Goal: Task Accomplishment & Management: Manage account settings

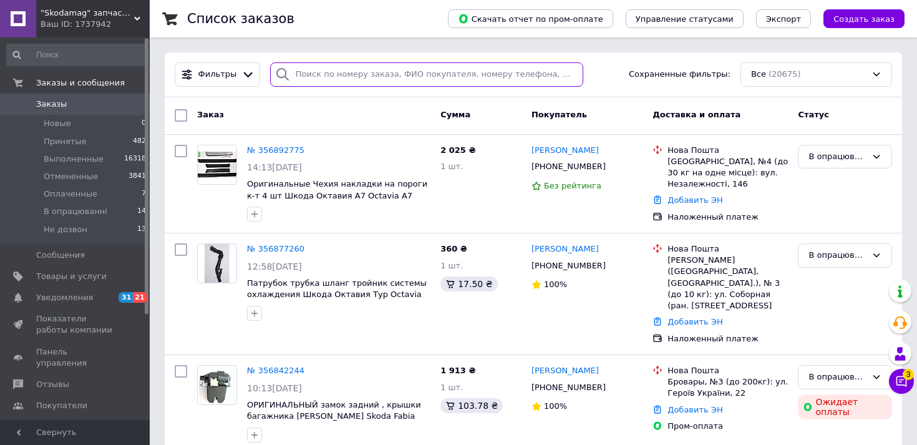
click at [351, 81] on input "search" at bounding box center [426, 74] width 313 height 24
paste input "[PHONE_NUMBER]"
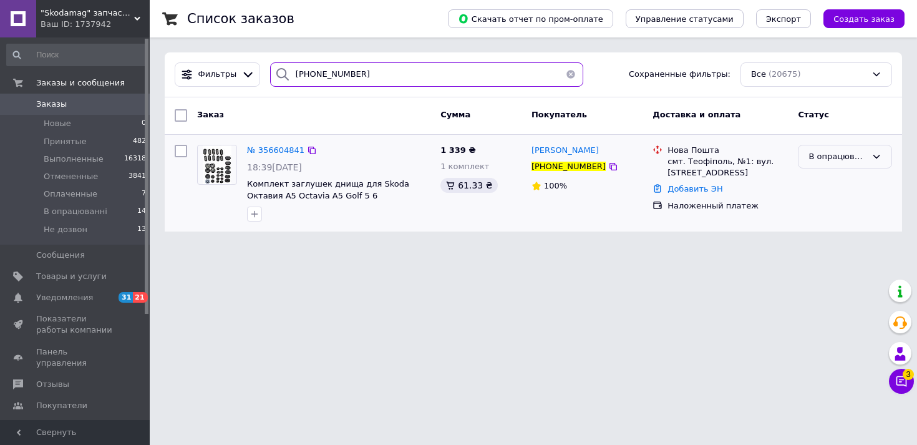
type input "+380687590128"
click at [817, 157] on div "В опрацюванні" at bounding box center [838, 156] width 58 height 13
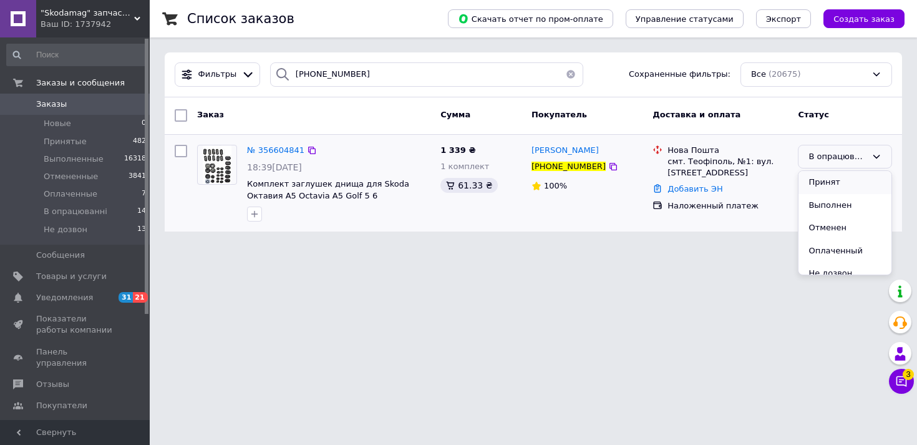
click at [818, 182] on li "Принят" at bounding box center [845, 182] width 93 height 23
click at [608, 169] on icon at bounding box center [613, 167] width 10 height 10
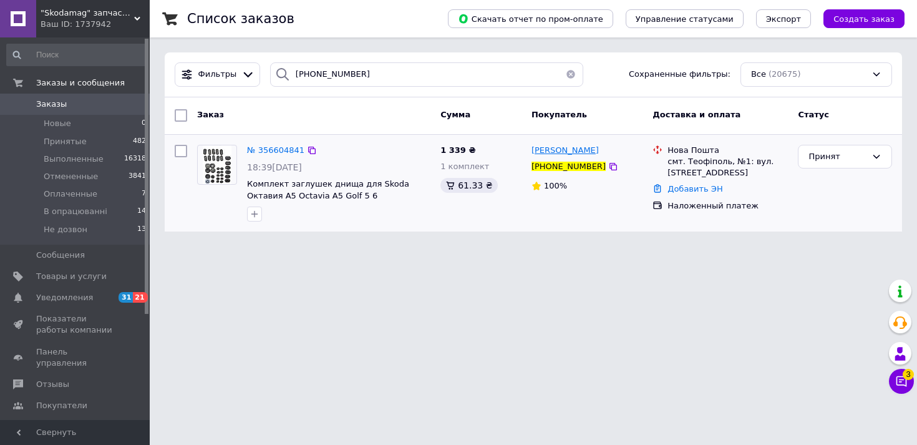
drag, startPoint x: 608, startPoint y: 149, endPoint x: 532, endPoint y: 151, distance: 76.8
click at [532, 151] on div "Марценюк Роман" at bounding box center [587, 151] width 114 height 14
copy span "Марценюк Роман"
click at [696, 165] on div "смт. Теофіполь, №1: вул. Заводська, 15" at bounding box center [728, 167] width 120 height 22
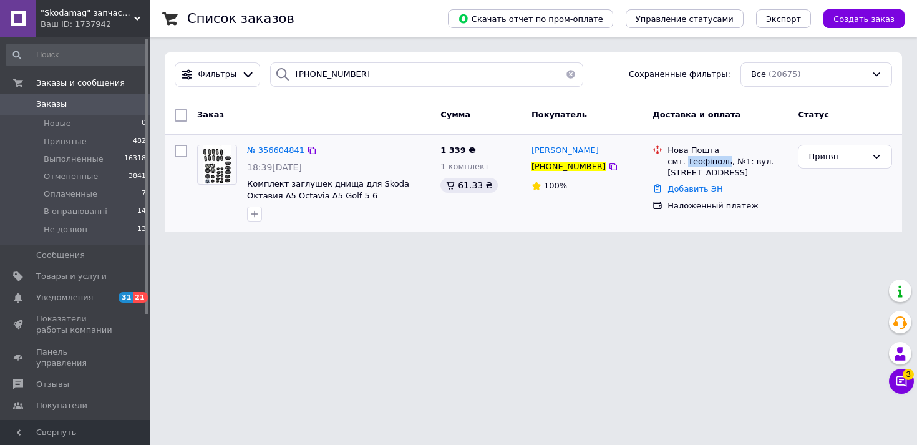
copy div "Теофіполь"
click at [76, 208] on span "В опрацюванні" at bounding box center [76, 211] width 64 height 11
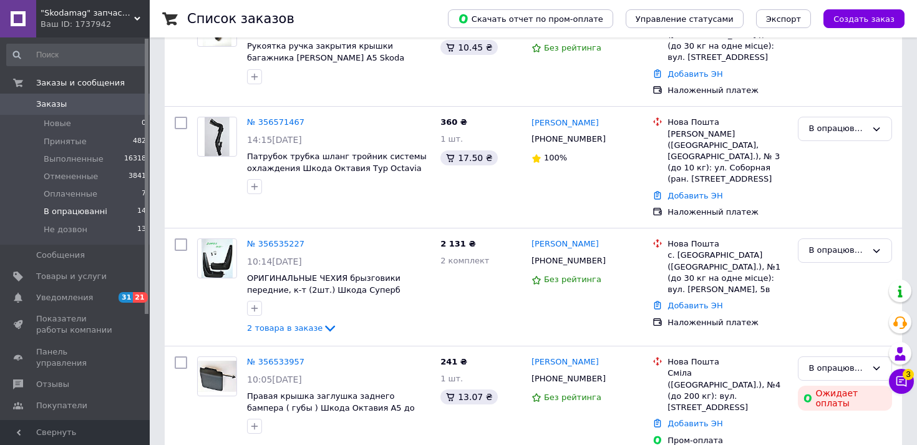
scroll to position [1103, 0]
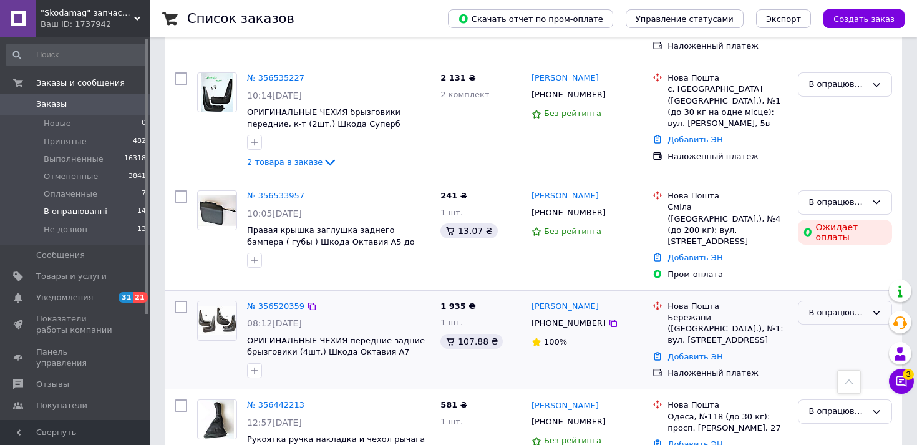
click at [826, 306] on div "В опрацюванні" at bounding box center [838, 312] width 58 height 13
click at [826, 327] on li "Принят" at bounding box center [845, 338] width 93 height 23
click at [608, 318] on icon at bounding box center [613, 323] width 10 height 10
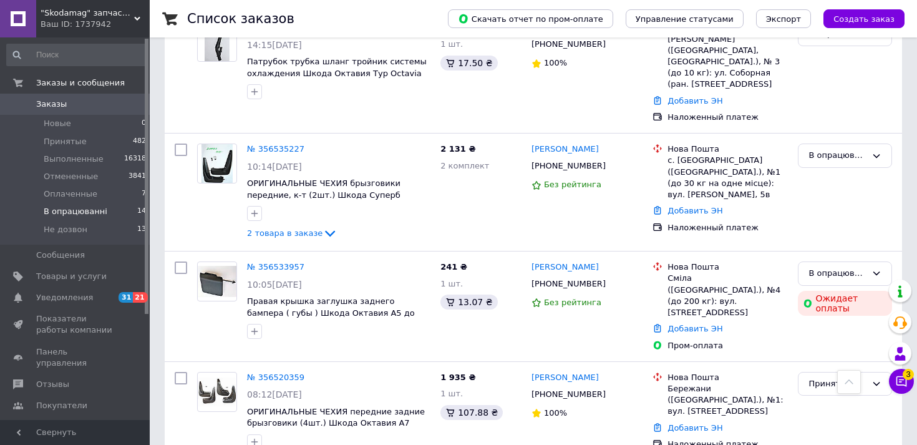
scroll to position [1025, 0]
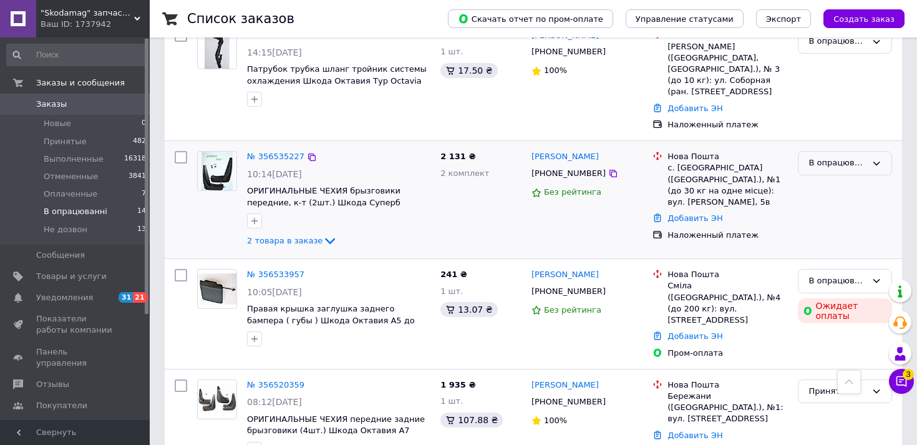
click at [821, 157] on div "В опрацюванні" at bounding box center [838, 163] width 58 height 13
click at [821, 178] on li "Принят" at bounding box center [845, 189] width 93 height 23
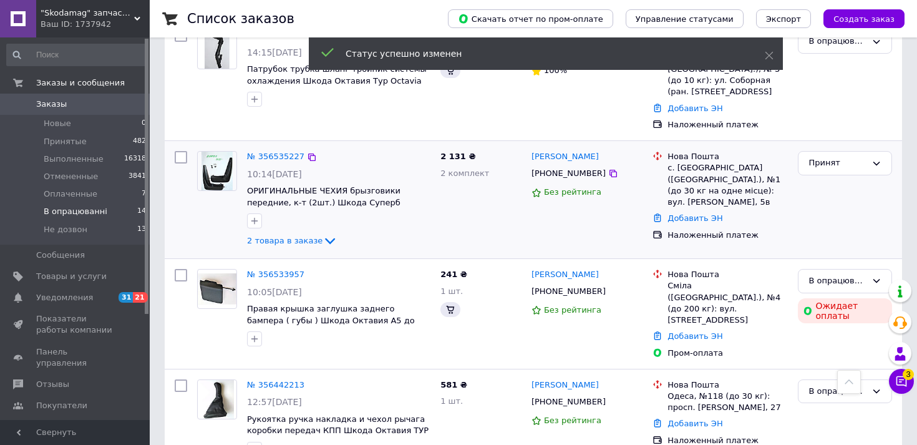
scroll to position [1004, 0]
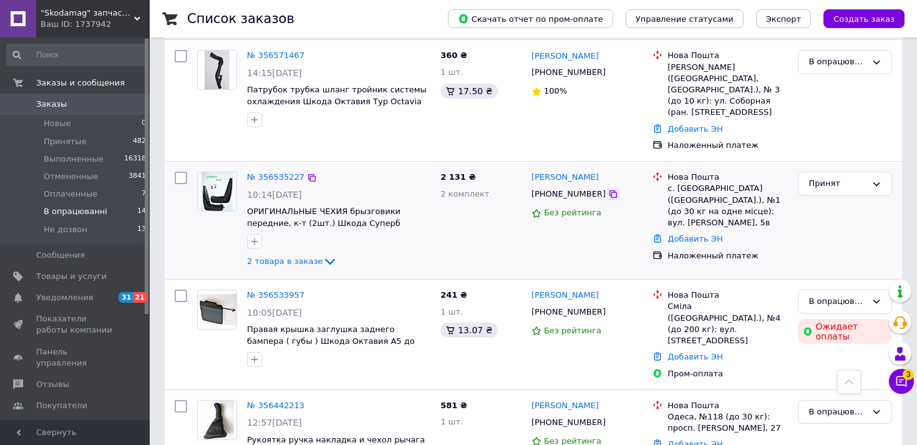
click at [608, 189] on icon at bounding box center [613, 194] width 10 height 10
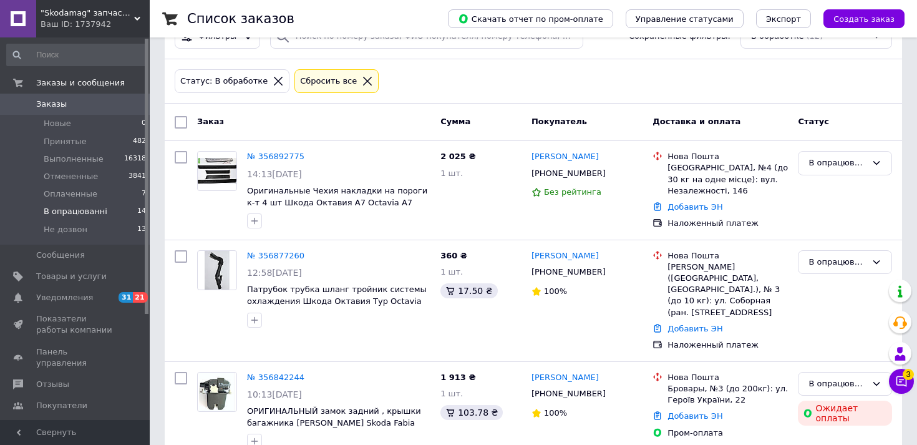
scroll to position [37, 0]
click at [608, 275] on icon at bounding box center [613, 273] width 10 height 10
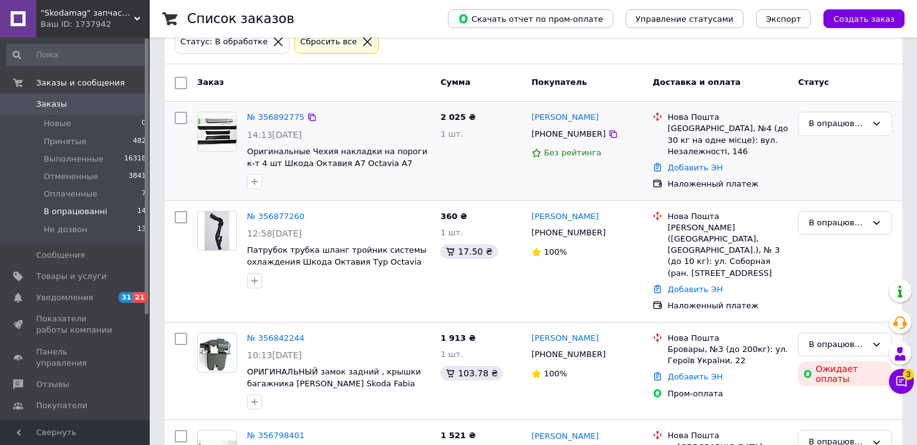
scroll to position [78, 0]
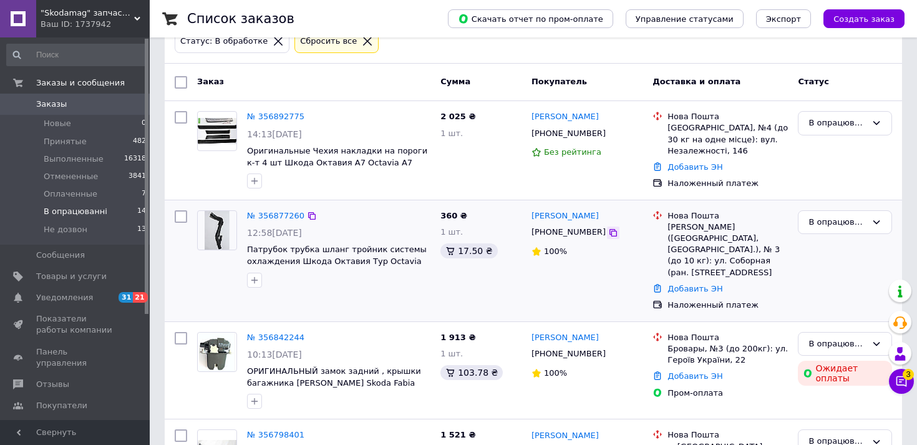
click at [608, 234] on icon at bounding box center [613, 233] width 10 height 10
click at [608, 349] on icon at bounding box center [613, 354] width 10 height 10
click at [610, 132] on icon at bounding box center [613, 133] width 7 height 7
drag, startPoint x: 271, startPoint y: 112, endPoint x: 581, endPoint y: 345, distance: 387.8
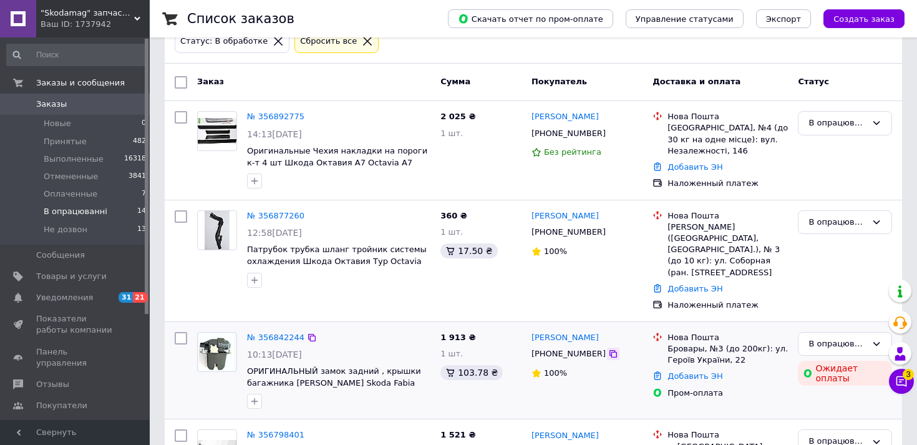
click at [608, 349] on icon at bounding box center [613, 354] width 10 height 10
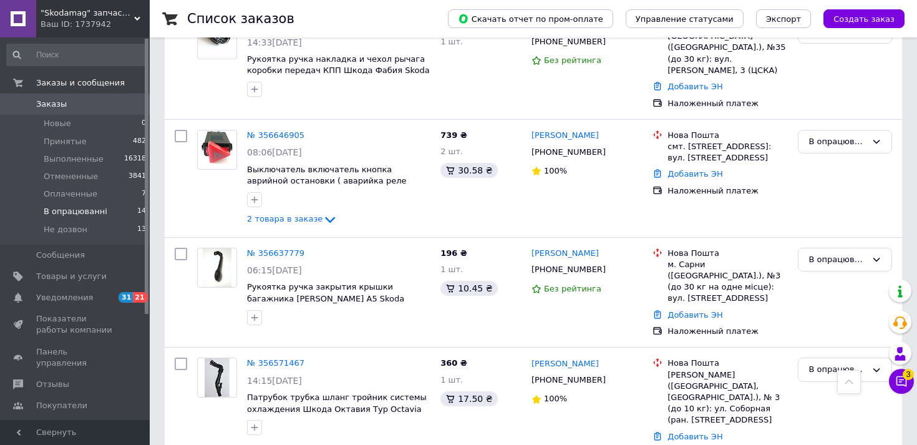
scroll to position [700, 0]
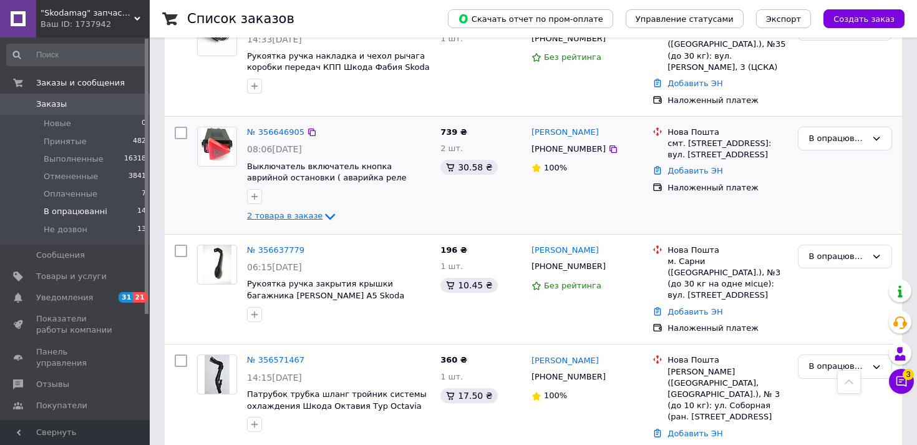
click at [329, 209] on icon at bounding box center [330, 216] width 15 height 15
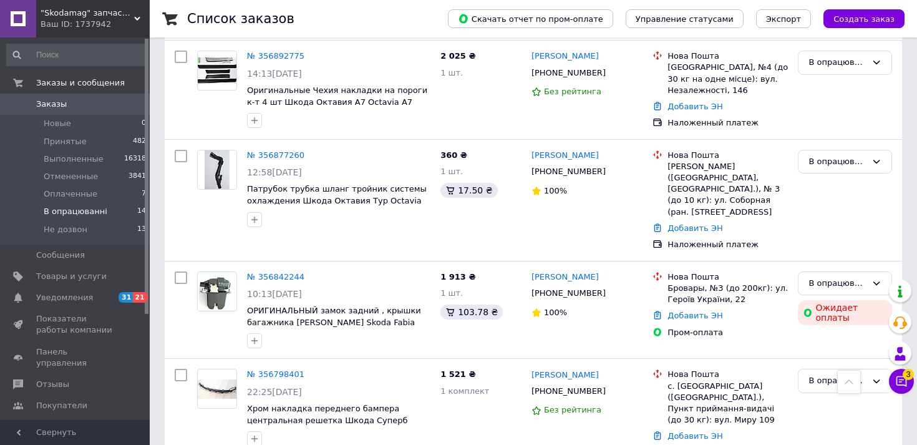
scroll to position [0, 0]
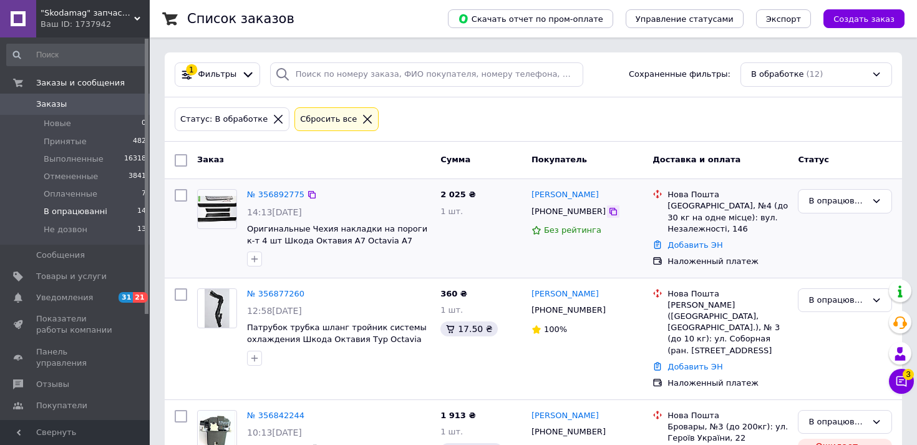
click at [608, 213] on icon at bounding box center [613, 212] width 10 height 10
click at [65, 111] on link "Заказы 0" at bounding box center [77, 104] width 154 height 21
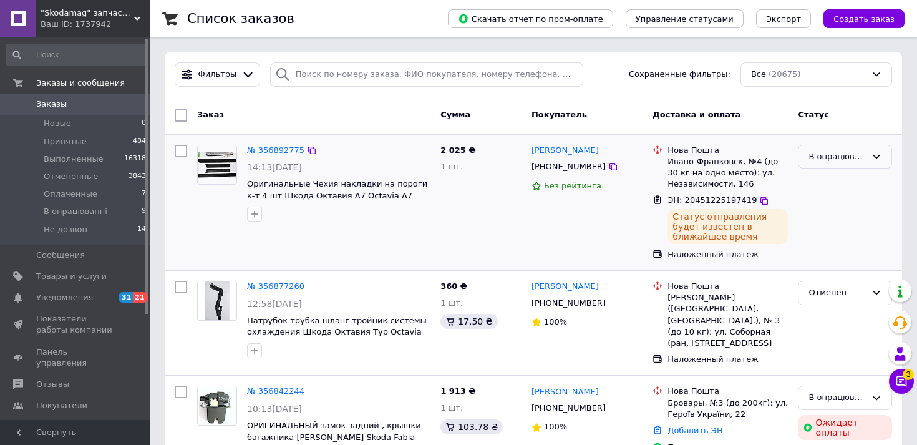
click at [808, 154] on div "В опрацюванні" at bounding box center [845, 157] width 94 height 24
click at [811, 174] on li "Принят" at bounding box center [845, 182] width 93 height 23
click at [82, 210] on span "В опрацюванні" at bounding box center [76, 211] width 64 height 11
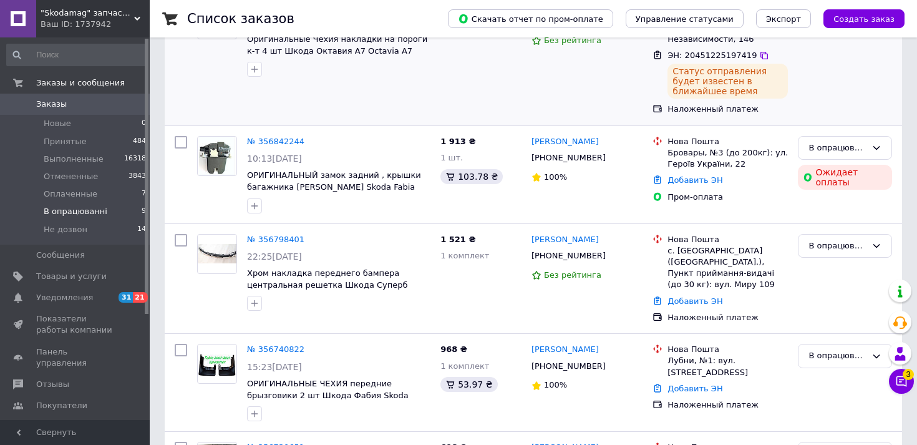
scroll to position [191, 0]
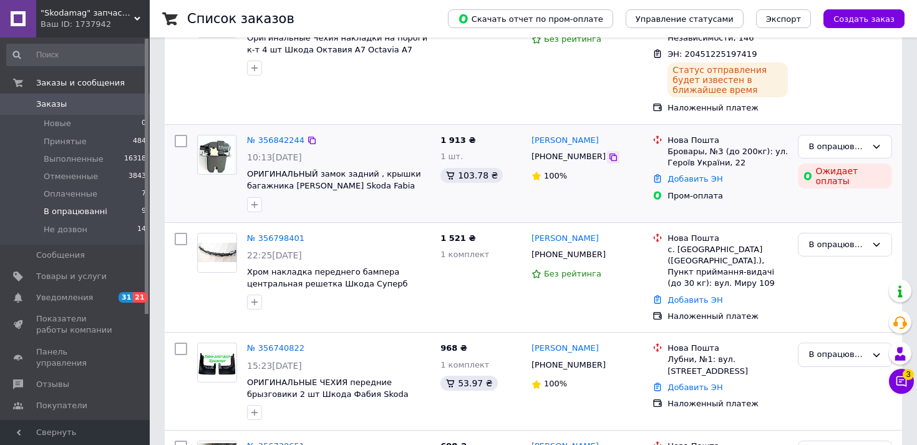
click at [610, 156] on icon at bounding box center [613, 157] width 7 height 7
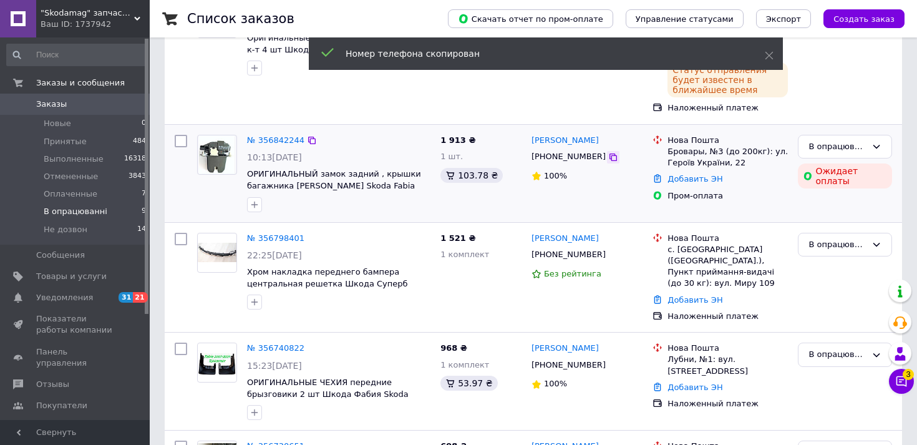
click at [610, 156] on icon at bounding box center [613, 157] width 7 height 7
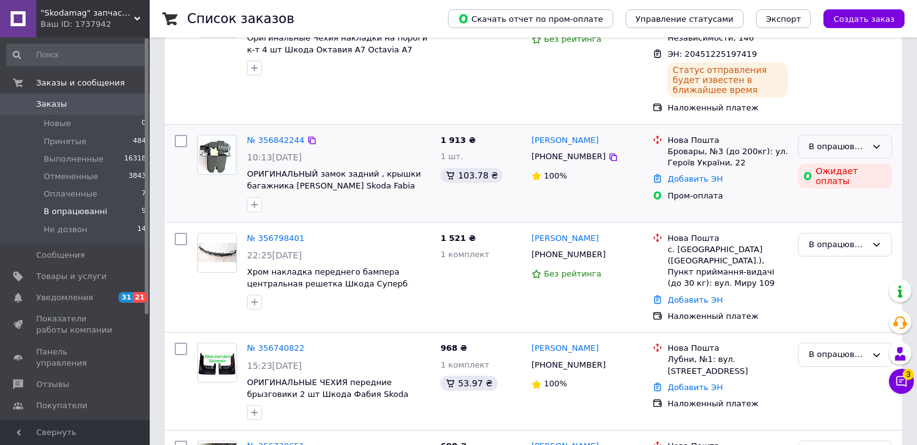
click at [824, 148] on div "В опрацюванні" at bounding box center [838, 146] width 58 height 13
click at [821, 168] on li "Принят" at bounding box center [845, 172] width 93 height 23
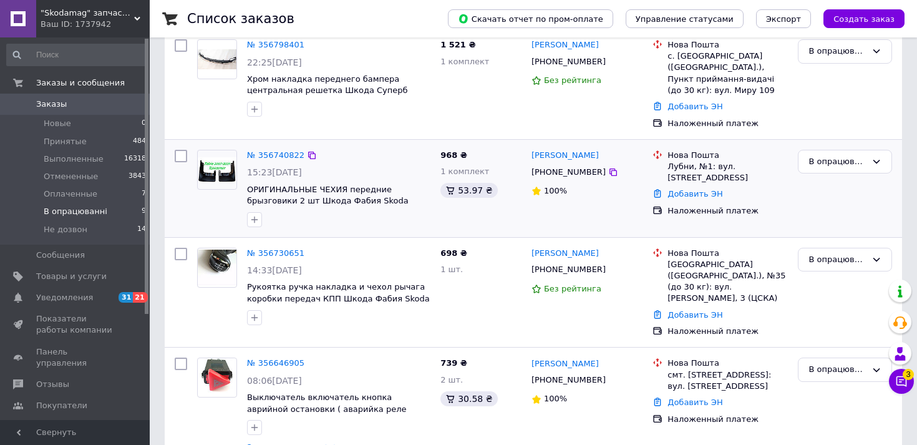
scroll to position [250, 0]
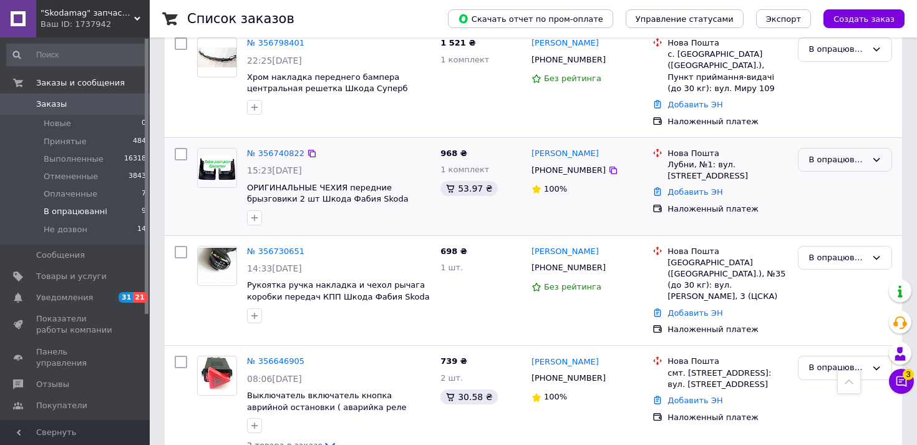
click at [831, 161] on div "В опрацюванні" at bounding box center [838, 160] width 58 height 13
click at [828, 185] on li "Принят" at bounding box center [845, 185] width 93 height 23
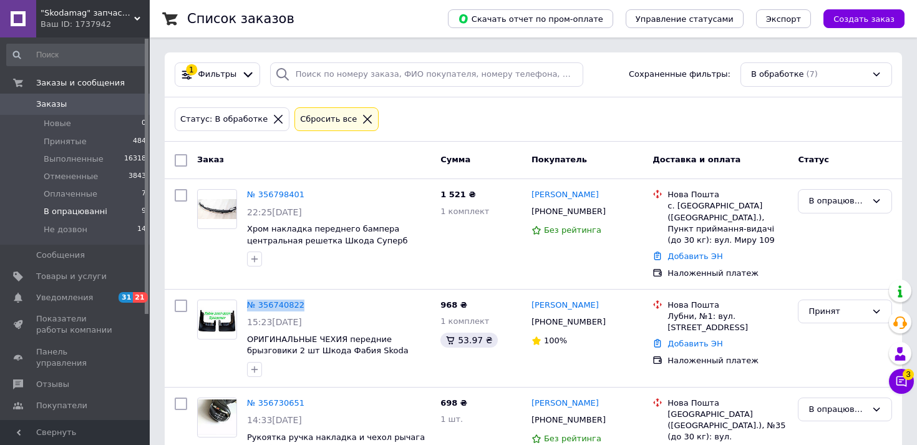
click at [51, 109] on span "Заказы" at bounding box center [51, 104] width 31 height 11
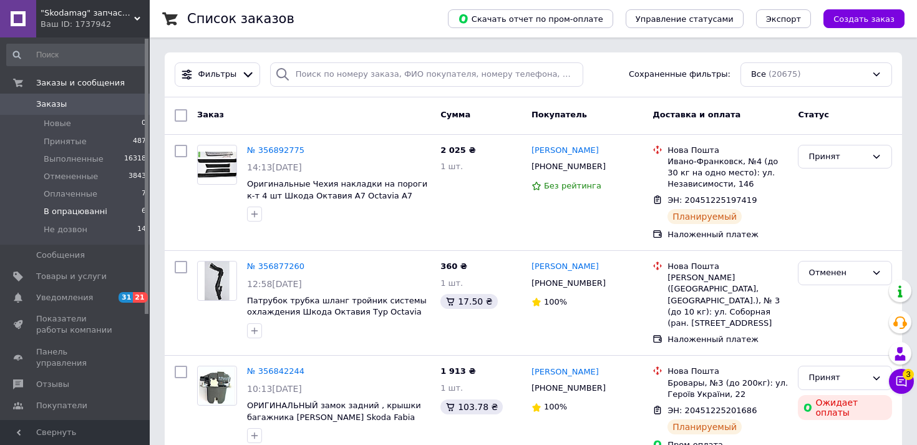
click at [79, 209] on span "В опрацюванні" at bounding box center [76, 211] width 64 height 11
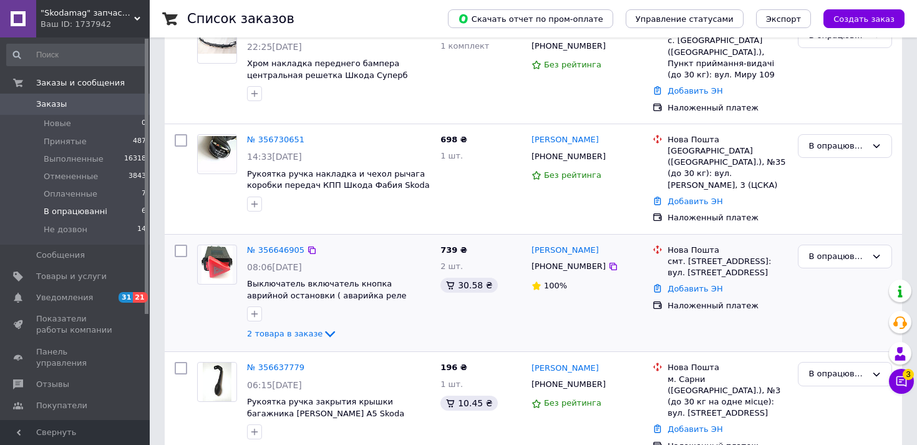
scroll to position [163, 0]
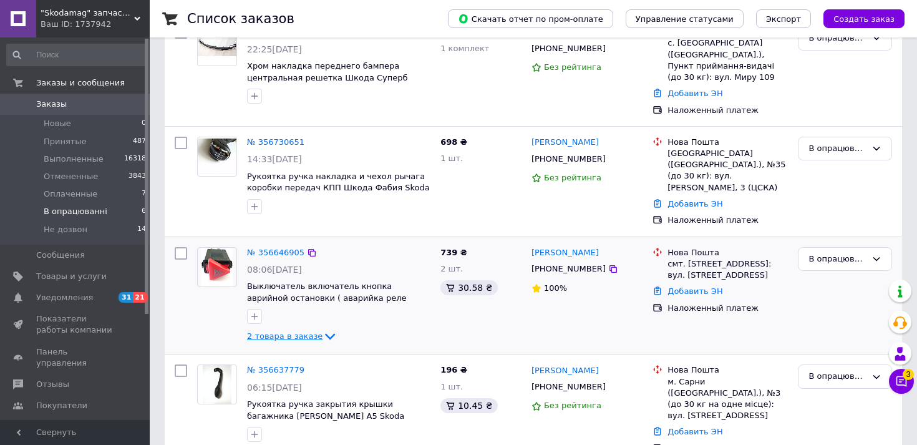
click at [323, 329] on icon at bounding box center [330, 336] width 15 height 15
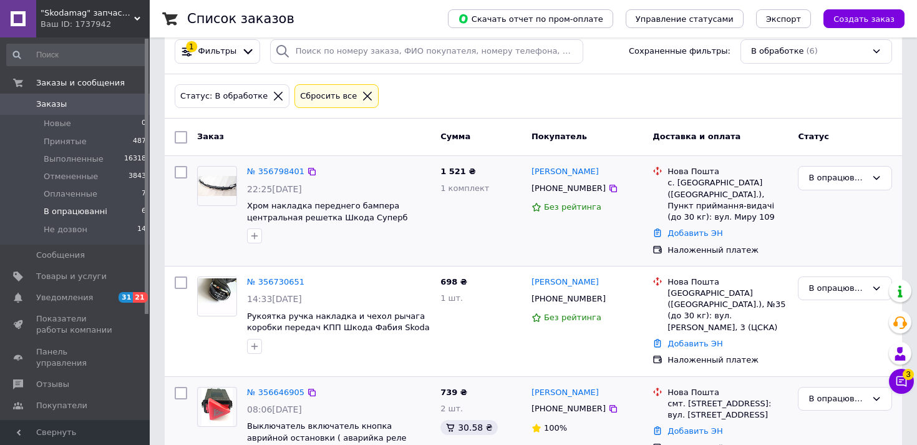
scroll to position [22, 0]
click at [608, 188] on icon at bounding box center [613, 189] width 10 height 10
click at [860, 175] on div "В опрацюванні" at bounding box center [838, 178] width 58 height 13
click at [825, 209] on li "Принят" at bounding box center [845, 204] width 93 height 23
click at [281, 170] on link "№ 356798401" at bounding box center [275, 171] width 57 height 9
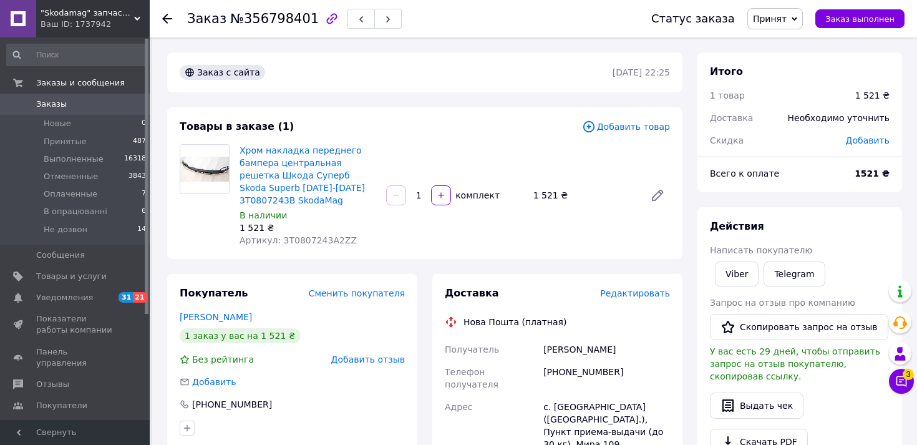
click at [329, 242] on span "Артикул: 3T0807243A2ZZ" at bounding box center [298, 240] width 117 height 10
copy span "3T0807243A2ZZ"
click at [575, 370] on div "[PHONE_NUMBER]" at bounding box center [607, 378] width 132 height 35
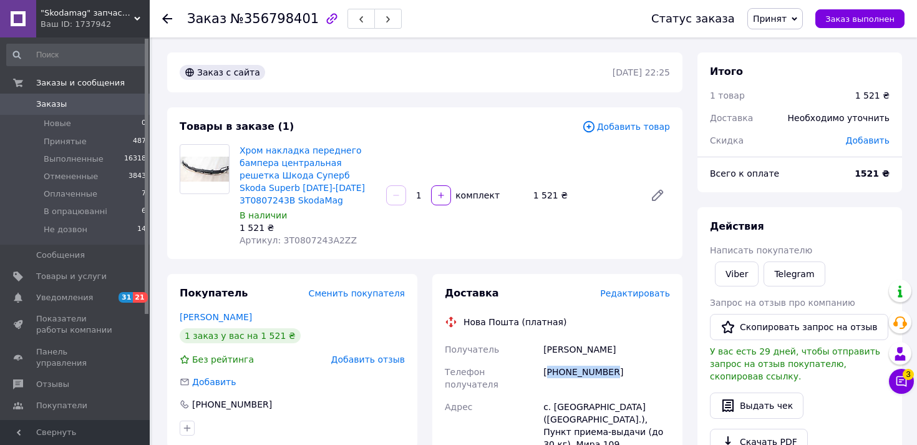
copy div "380684386525"
click at [546, 344] on div "Салей Августин" at bounding box center [607, 349] width 132 height 22
copy div "Салей Августин"
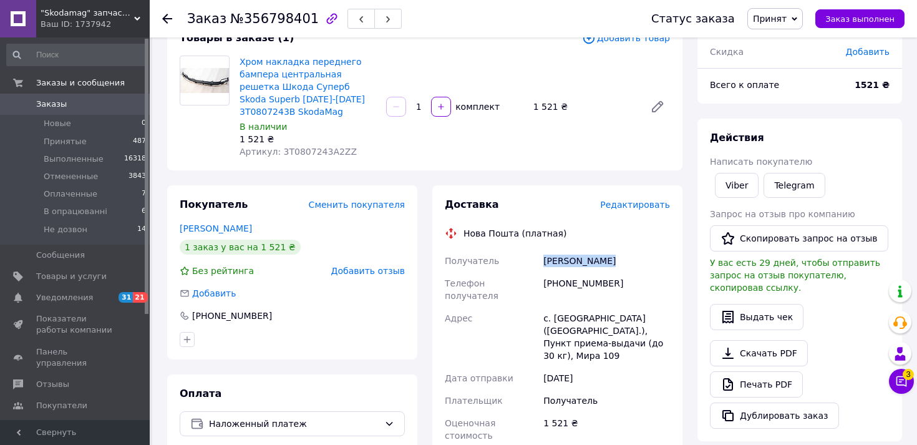
scroll to position [104, 0]
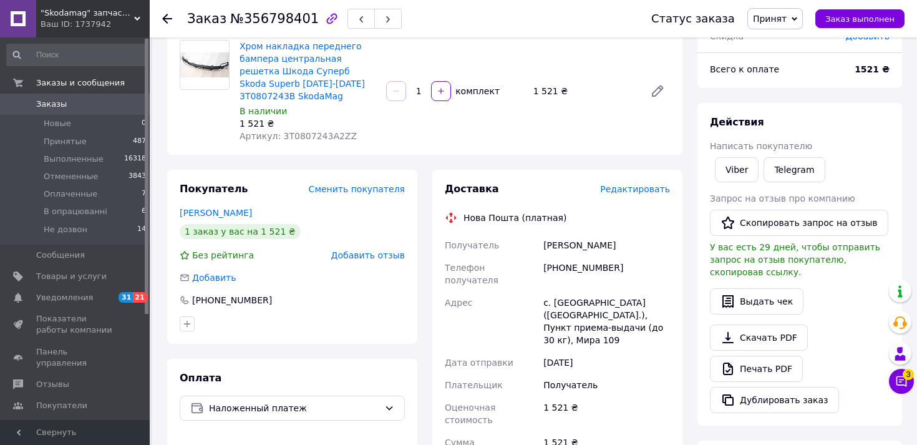
click at [600, 291] on div "с. [GEOGRAPHIC_DATA] ([GEOGRAPHIC_DATA].), Пункт приема-выдачи (до 30 кг), Мира…" at bounding box center [607, 321] width 132 height 60
copy div "Александровка"
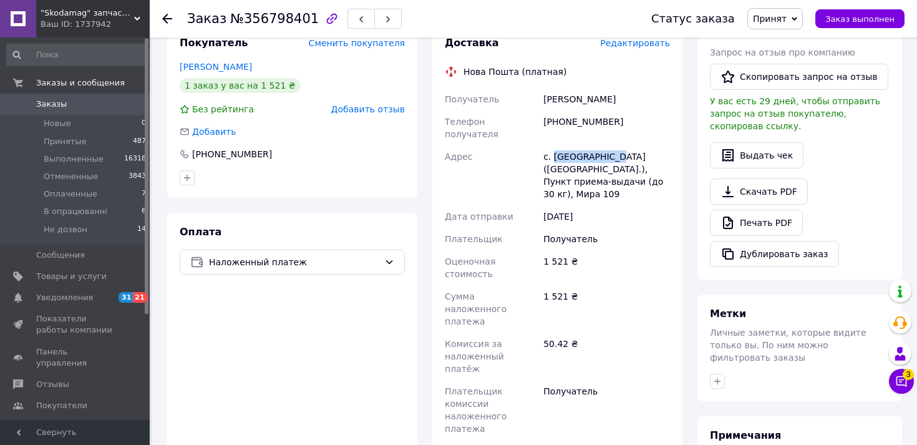
scroll to position [338, 0]
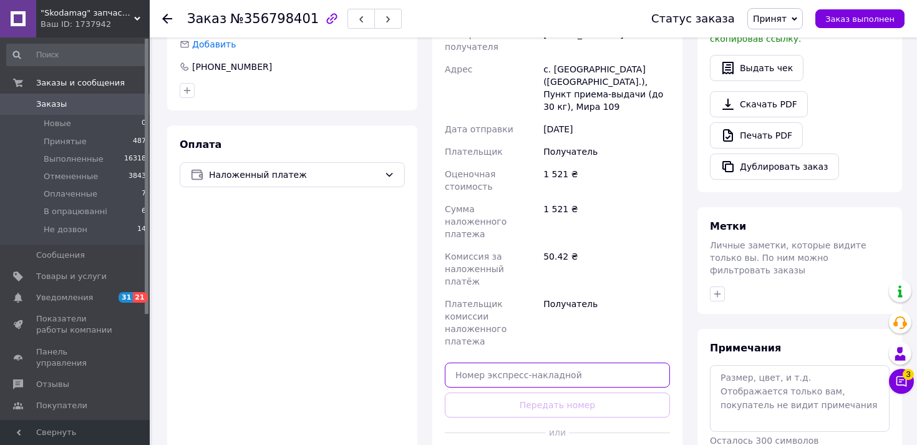
click at [572, 363] on input "text" at bounding box center [557, 375] width 225 height 25
paste input "20451225221431"
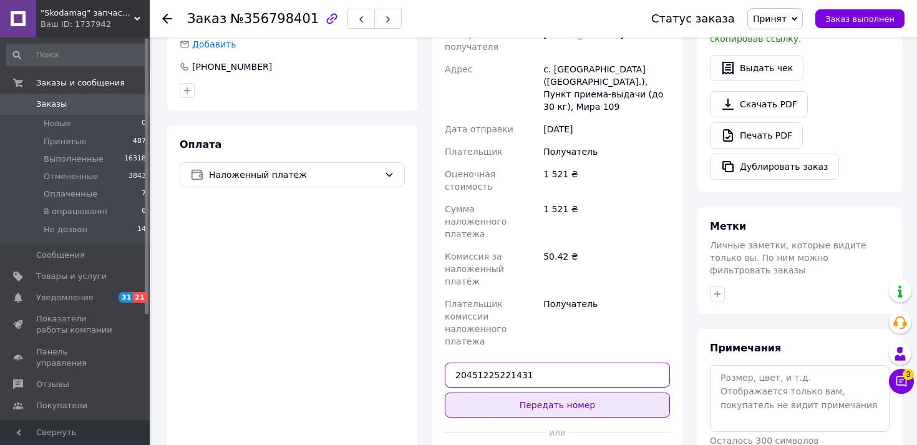
type input "20451225221431"
click at [566, 393] on button "Передать номер" at bounding box center [557, 405] width 225 height 25
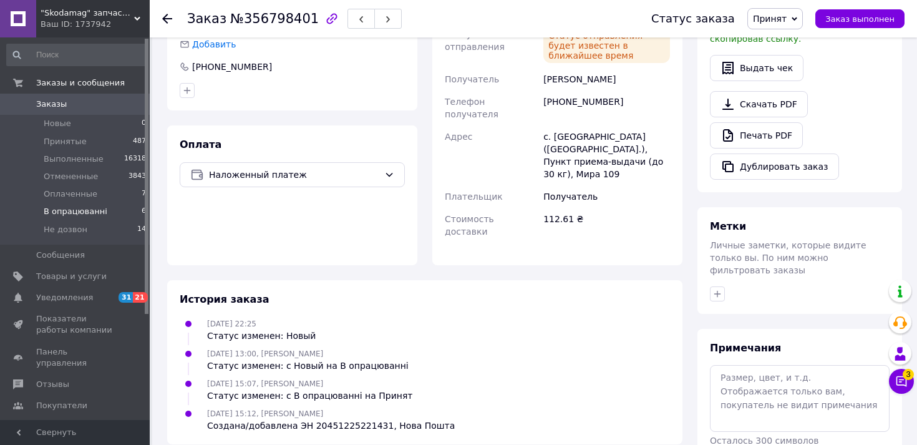
click at [78, 207] on span "В опрацюванні" at bounding box center [76, 211] width 64 height 11
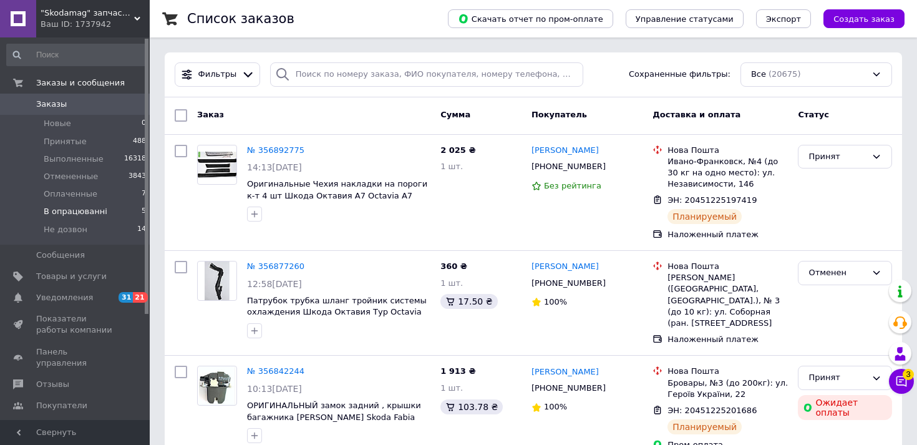
click at [102, 215] on li "В опрацюванні 5" at bounding box center [77, 211] width 154 height 17
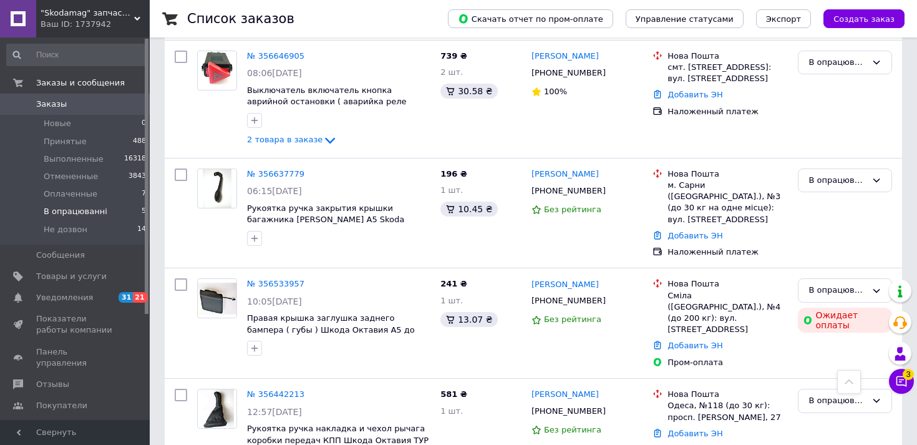
scroll to position [261, 0]
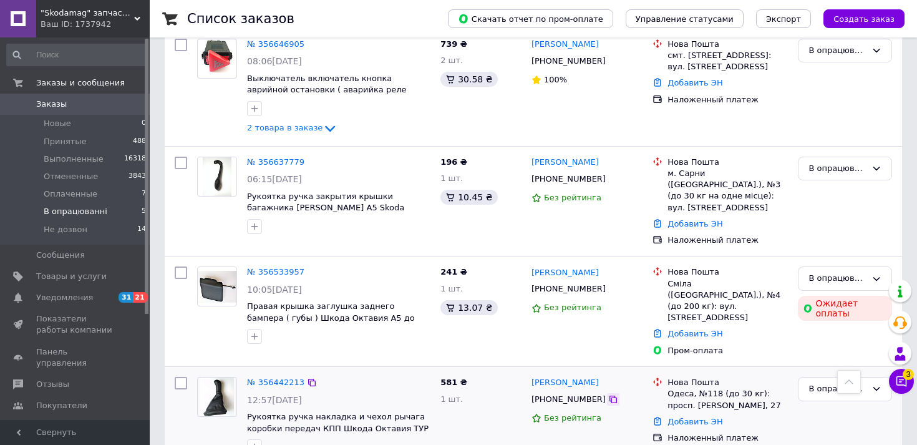
click at [610, 396] on icon at bounding box center [613, 399] width 7 height 7
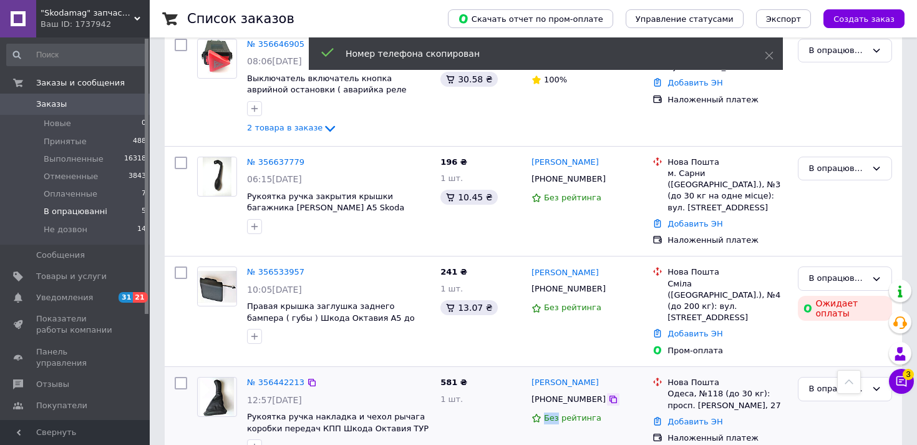
click at [610, 396] on icon at bounding box center [613, 399] width 7 height 7
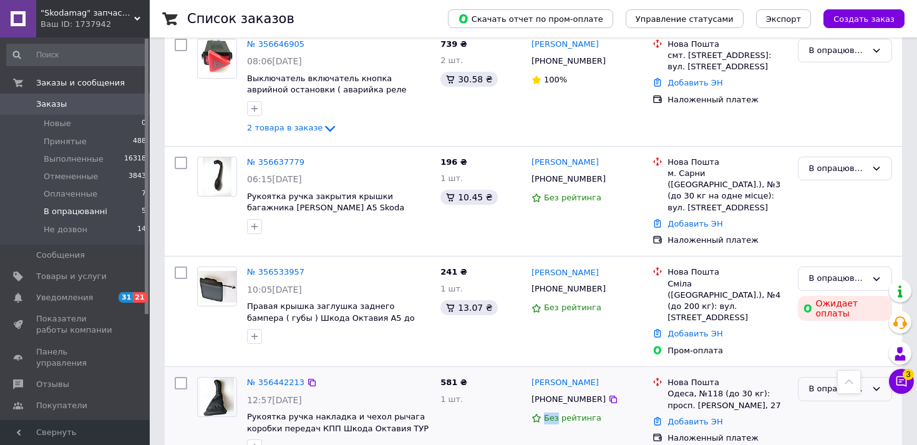
click at [809, 383] on div "В опрацюванні" at bounding box center [838, 389] width 58 height 13
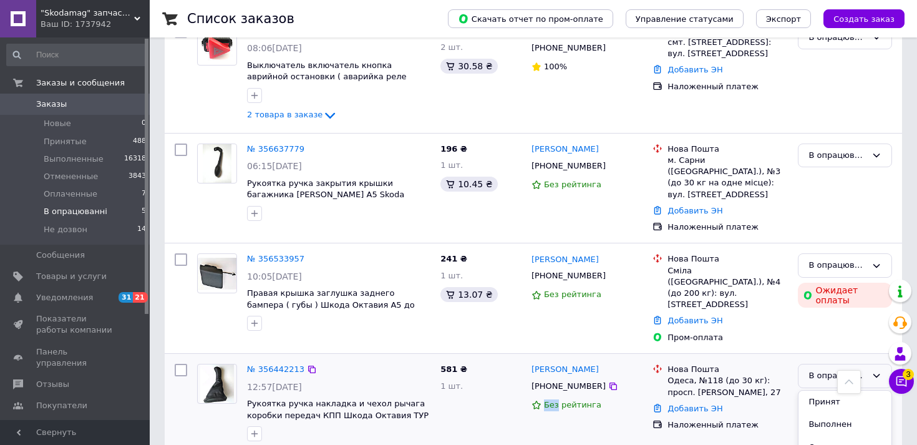
scroll to position [290, 0]
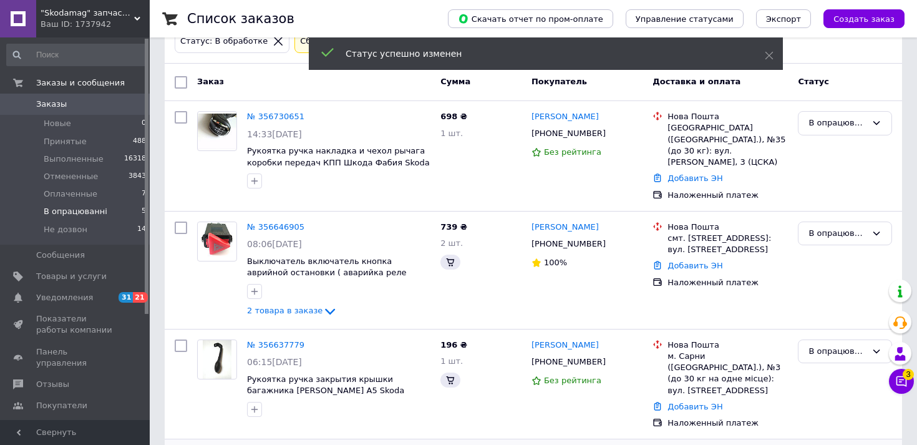
scroll to position [74, 0]
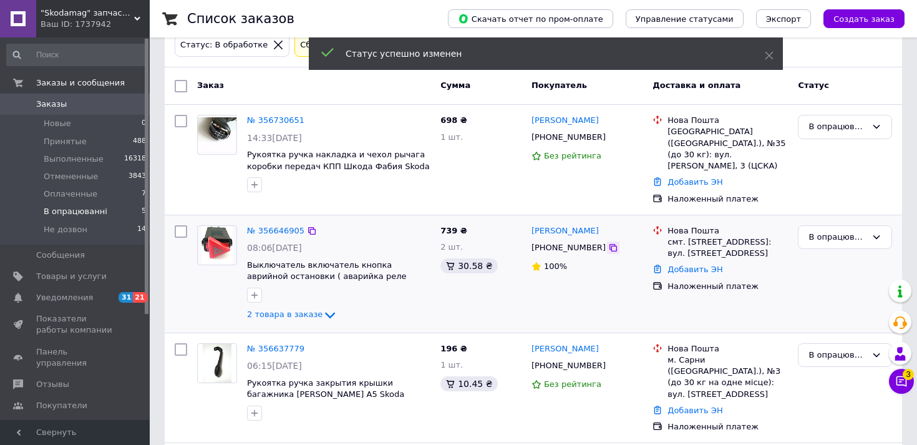
click at [608, 243] on icon at bounding box center [613, 248] width 10 height 10
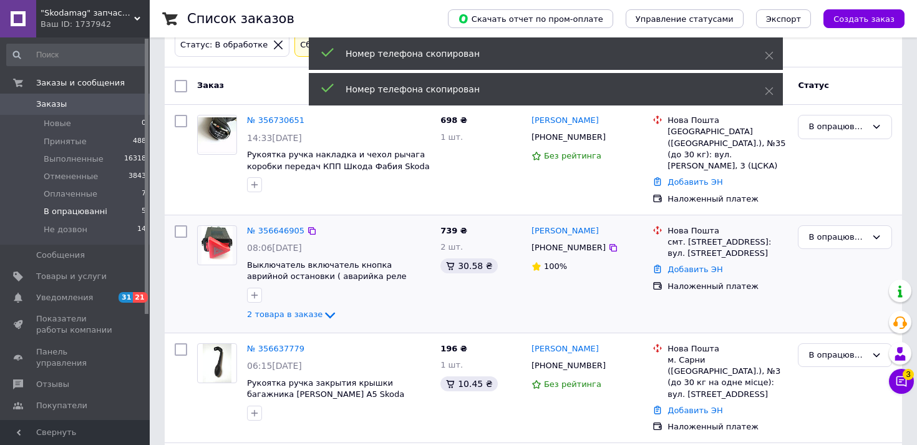
click at [368, 290] on div at bounding box center [339, 295] width 188 height 20
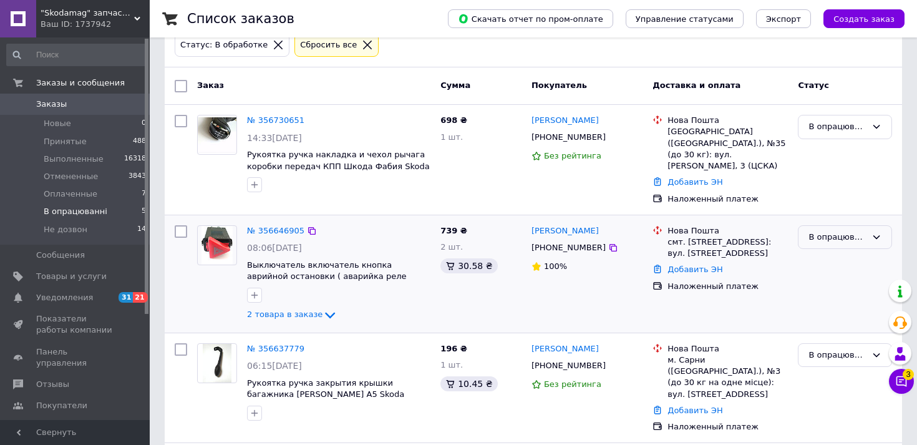
click at [846, 231] on div "В опрацюванні" at bounding box center [838, 237] width 58 height 13
click at [824, 333] on li "Не дозвон" at bounding box center [845, 344] width 93 height 23
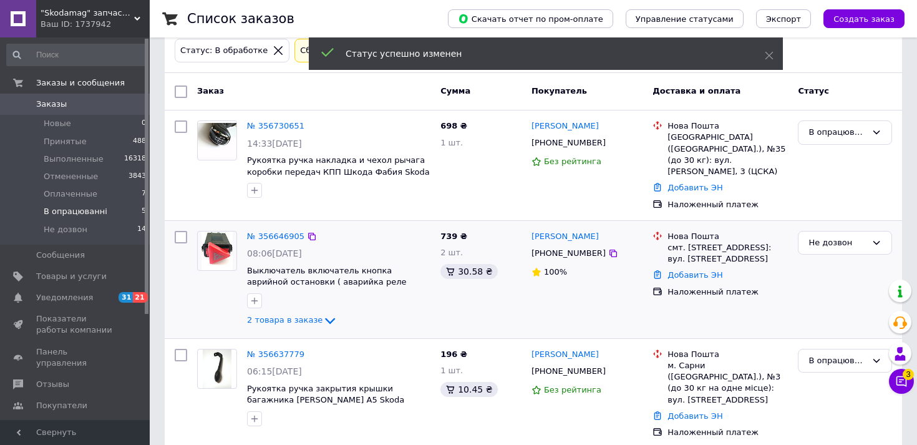
scroll to position [55, 0]
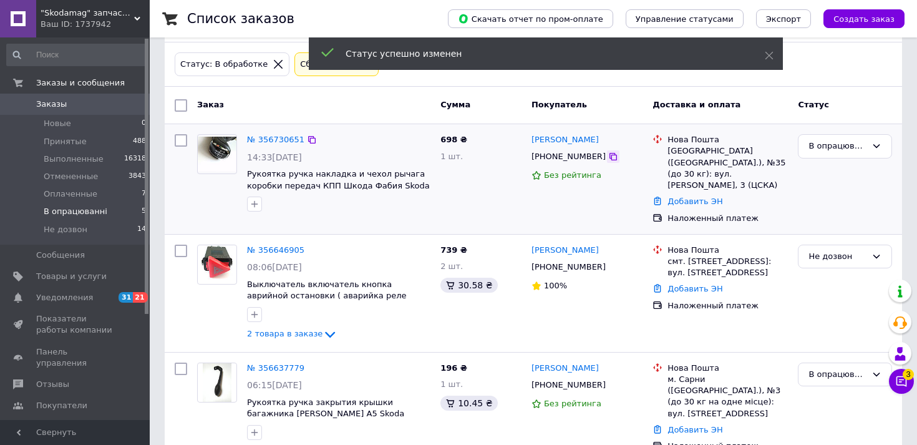
click at [608, 158] on icon at bounding box center [613, 157] width 10 height 10
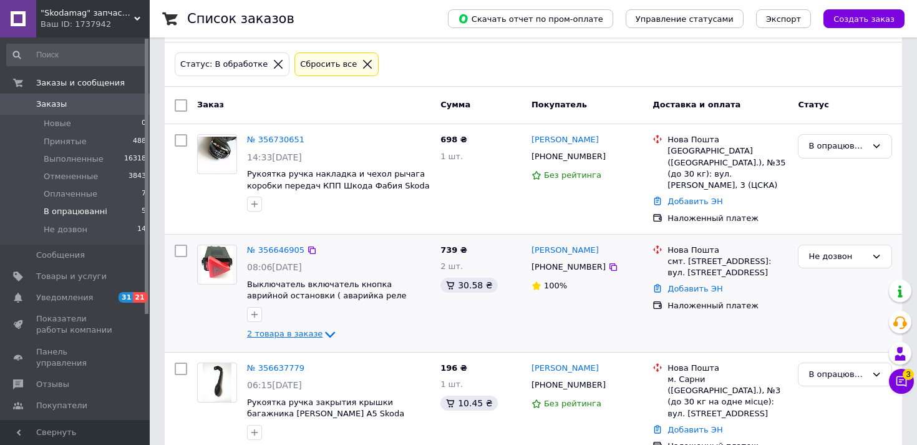
click at [311, 329] on span "2 товара в заказе" at bounding box center [285, 333] width 76 height 9
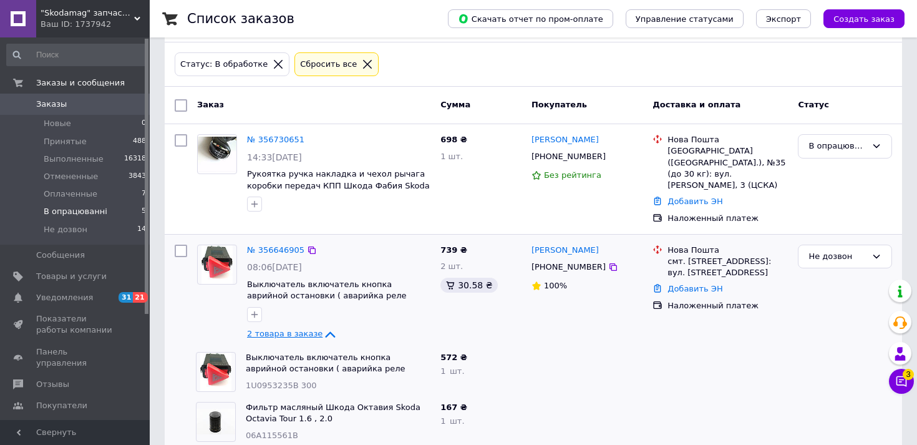
scroll to position [113, 0]
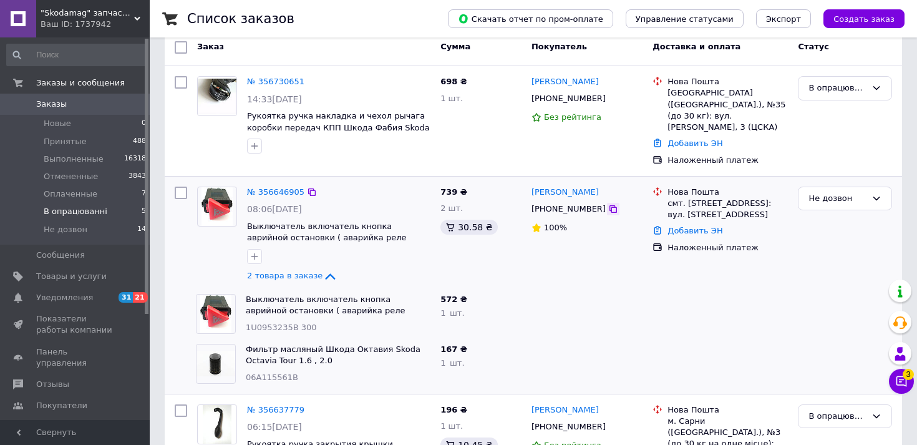
click at [608, 204] on icon at bounding box center [613, 209] width 10 height 10
click at [610, 97] on icon at bounding box center [613, 98] width 7 height 7
click at [828, 90] on div "В опрацюванні" at bounding box center [838, 88] width 58 height 13
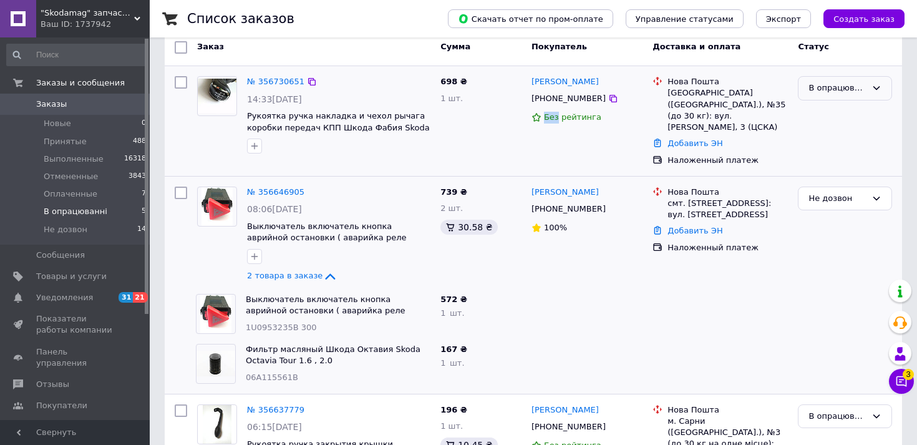
click at [828, 89] on div "В опрацюванні" at bounding box center [838, 88] width 58 height 13
click at [821, 191] on li "Не дозвон" at bounding box center [845, 194] width 93 height 23
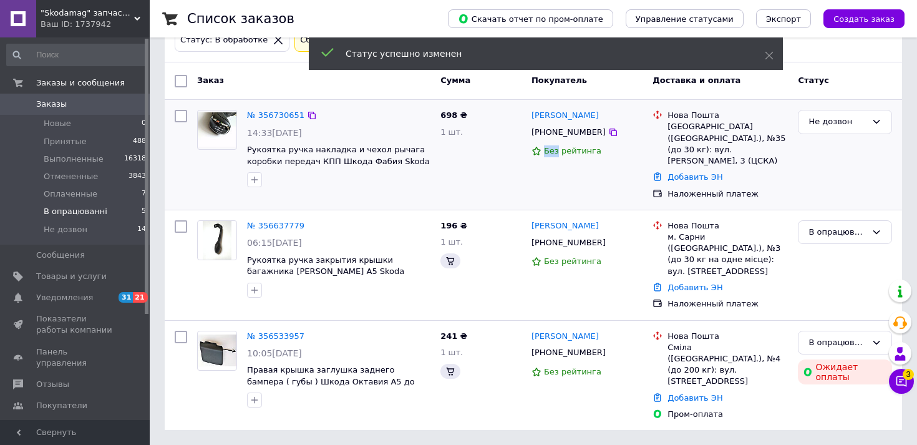
scroll to position [46, 0]
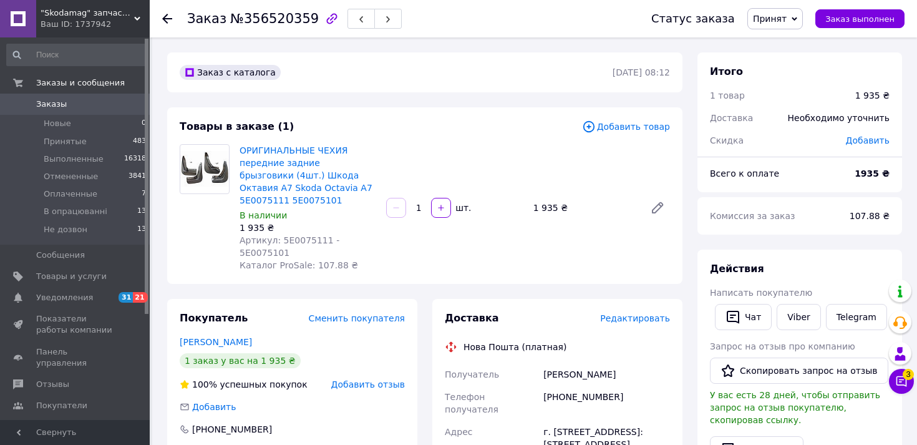
click at [90, 105] on span "Заказы" at bounding box center [75, 104] width 79 height 11
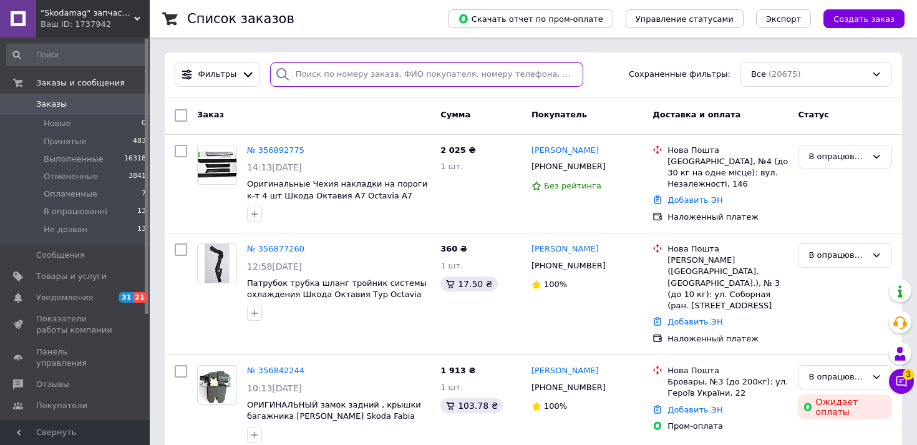
click at [418, 80] on input "search" at bounding box center [426, 74] width 313 height 24
paste input "[PHONE_NUMBER]"
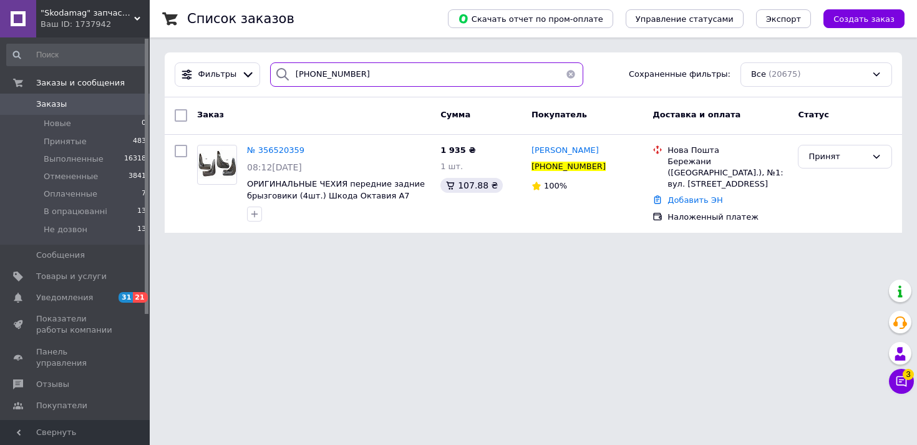
type input "[PHONE_NUMBER]"
click at [298, 151] on span "№ 356520359" at bounding box center [275, 149] width 57 height 9
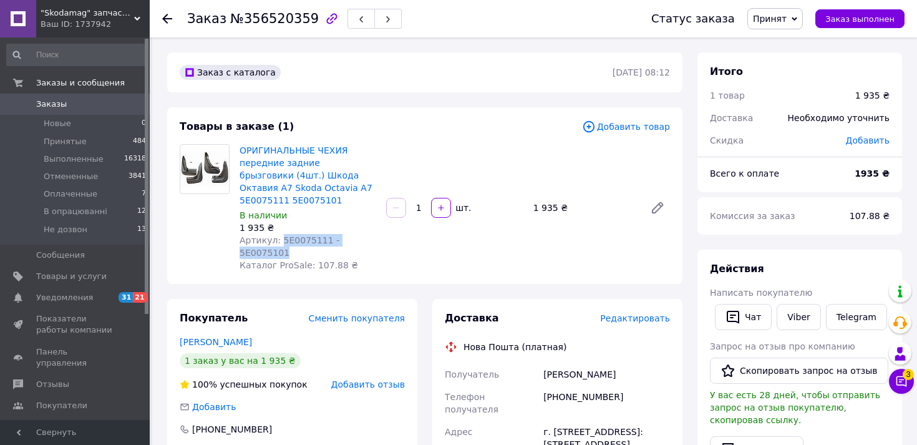
drag, startPoint x: 374, startPoint y: 228, endPoint x: 281, endPoint y: 223, distance: 93.8
click at [281, 235] on span "Артикул: 5E0075111 - 5E0075101" at bounding box center [290, 246] width 100 height 22
copy span "5E0075111 - 5E0075101"
click at [569, 386] on div "[PHONE_NUMBER]" at bounding box center [607, 403] width 132 height 35
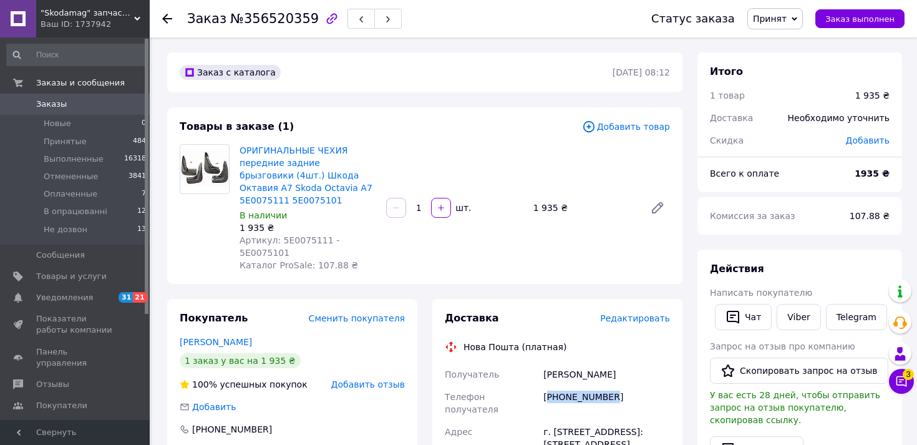
copy div "380977778529"
click at [571, 363] on div "Романець Володимир" at bounding box center [607, 374] width 132 height 22
copy div "Романець Володимир"
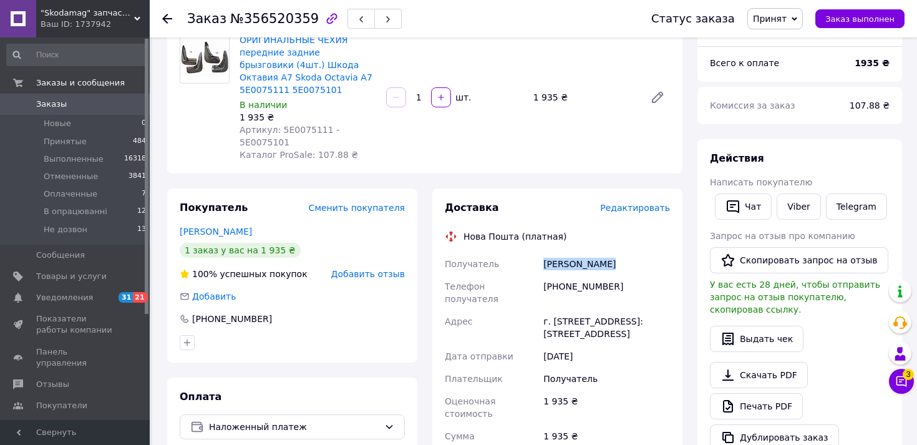
scroll to position [124, 0]
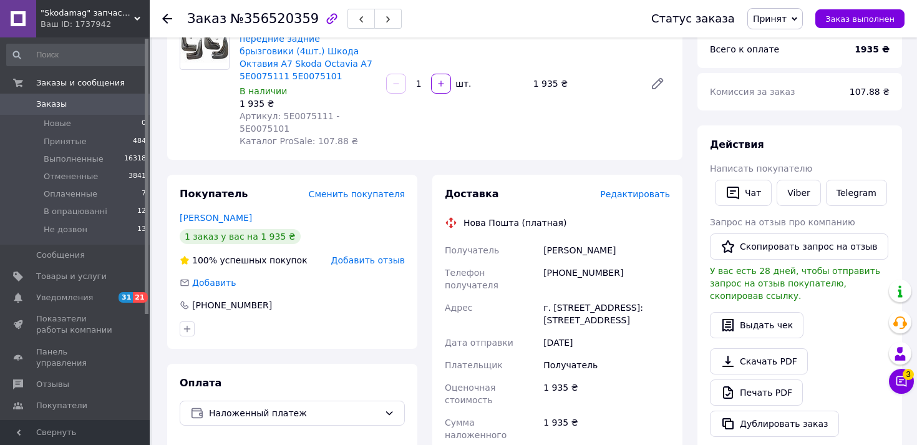
click at [577, 296] on div "г. Бережаны (Тернопольская обл.), №1: ул. Привокзальная, 1" at bounding box center [607, 313] width 132 height 35
copy div "Бережаны"
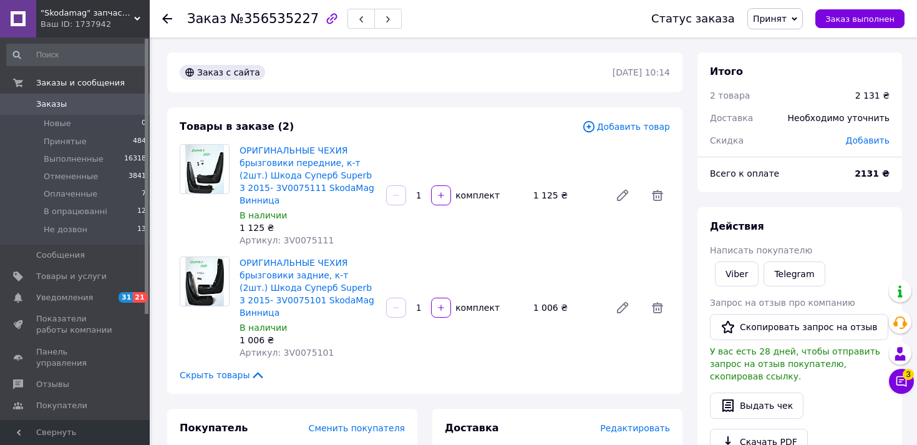
click at [300, 238] on span "Артикул: 3V0075111" at bounding box center [287, 240] width 94 height 10
copy span "3V0075111"
click at [769, 19] on span "Принят" at bounding box center [770, 19] width 34 height 10
click at [779, 119] on li "Не дозвон" at bounding box center [786, 118] width 76 height 19
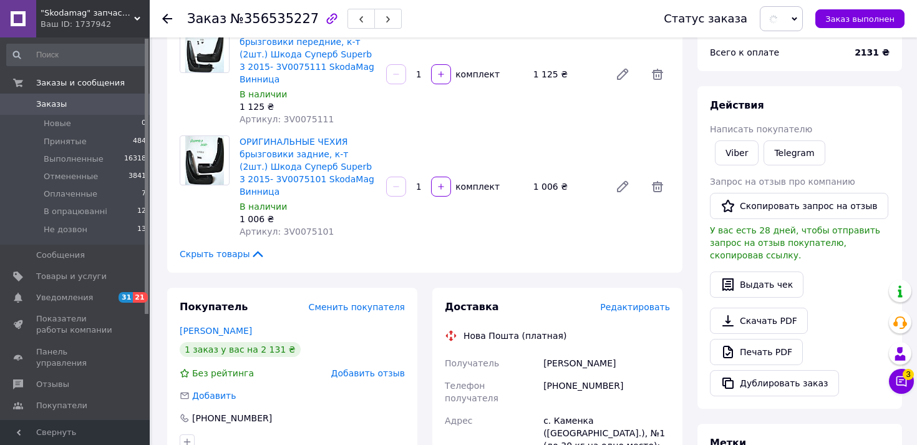
scroll to position [218, 0]
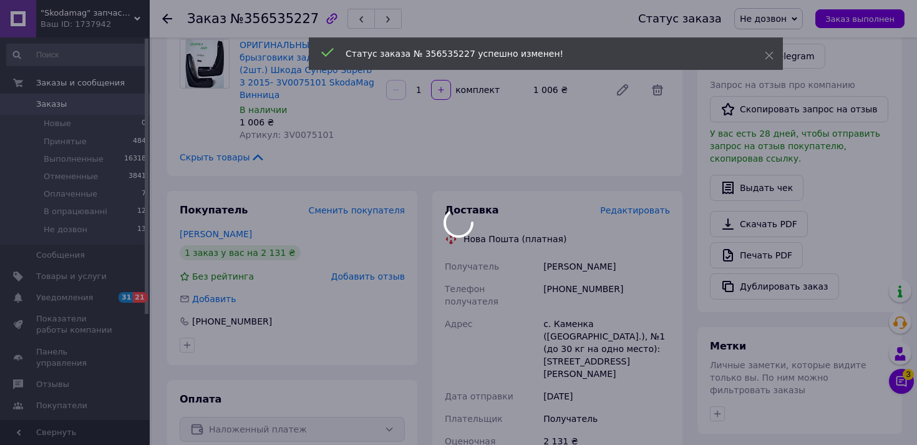
click at [595, 278] on div "[PHONE_NUMBER]" at bounding box center [607, 295] width 132 height 35
click at [595, 273] on div at bounding box center [458, 222] width 917 height 445
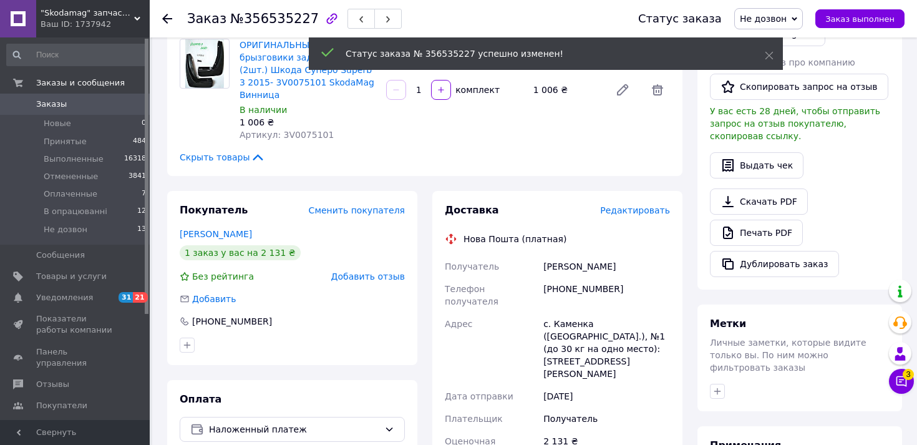
click at [595, 278] on div "[PHONE_NUMBER]" at bounding box center [607, 295] width 132 height 35
copy div "380975398376"
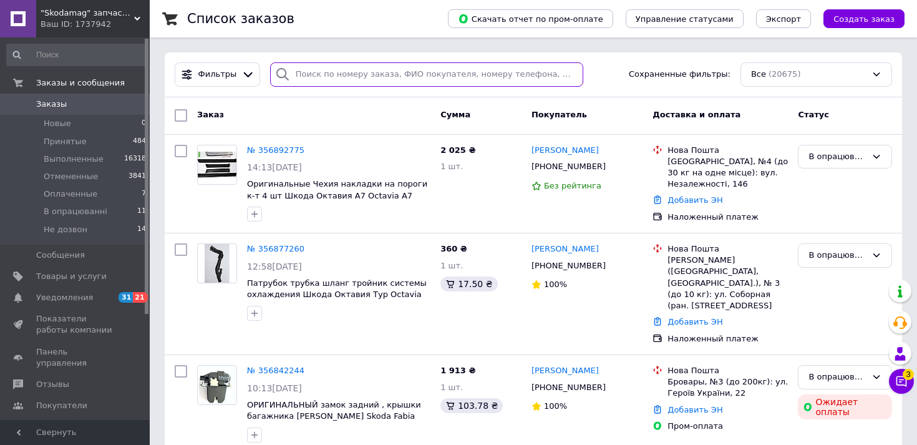
click at [383, 75] on input "search" at bounding box center [426, 74] width 313 height 24
paste input "[PHONE_NUMBER]"
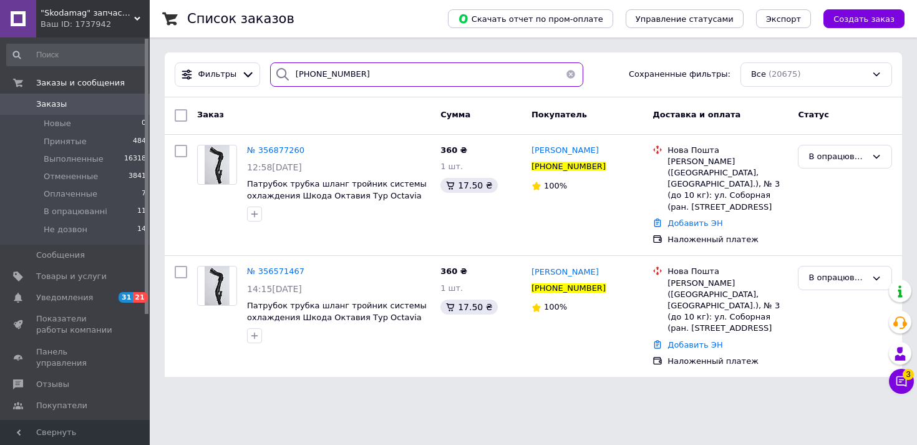
type input "[PHONE_NUMBER]"
click at [825, 271] on div "В опрацюванні" at bounding box center [838, 277] width 58 height 13
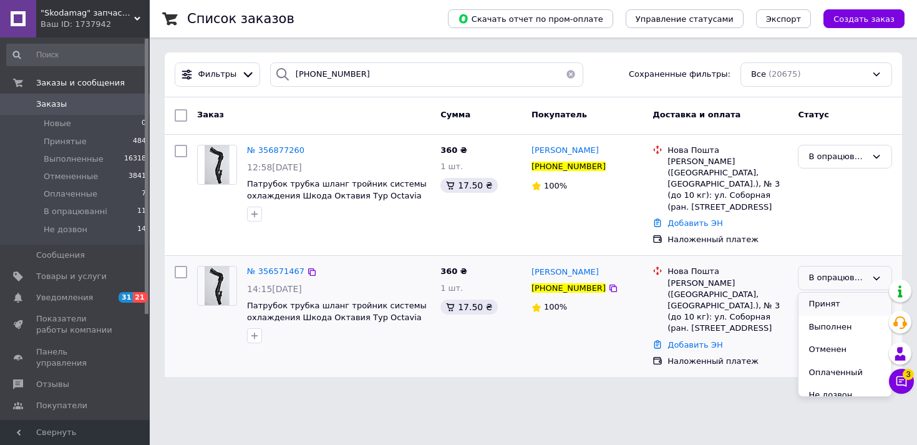
click at [819, 293] on li "Принят" at bounding box center [845, 304] width 93 height 23
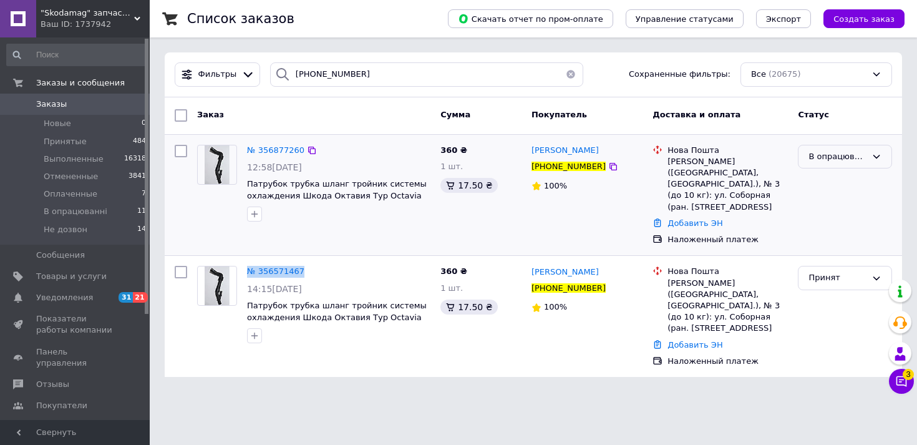
click at [846, 152] on div "В опрацюванні" at bounding box center [838, 156] width 58 height 13
click at [815, 222] on li "Отменен" at bounding box center [845, 228] width 93 height 23
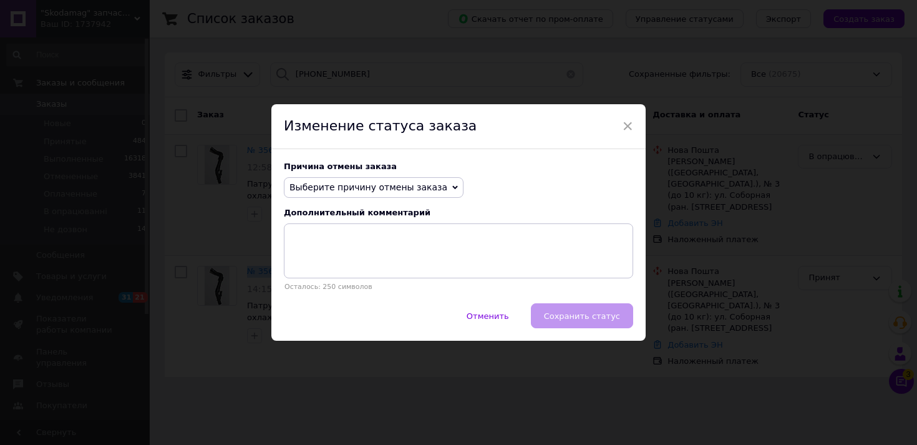
click at [346, 185] on span "Выберите причину отмены заказа" at bounding box center [369, 187] width 158 height 10
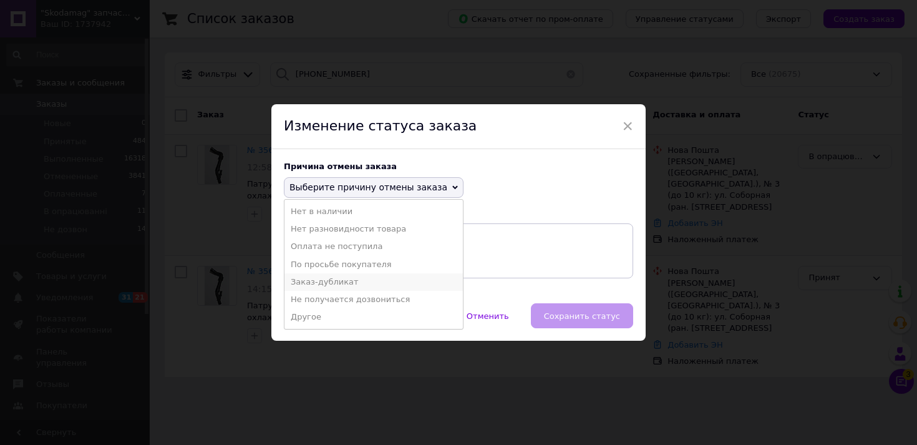
click at [325, 280] on li "Заказ-дубликат" at bounding box center [374, 281] width 178 height 17
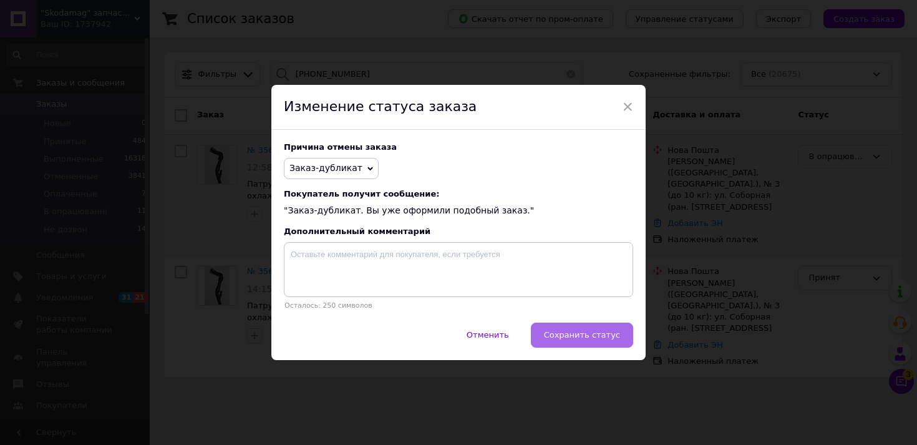
click at [555, 329] on button "Сохранить статус" at bounding box center [582, 335] width 102 height 25
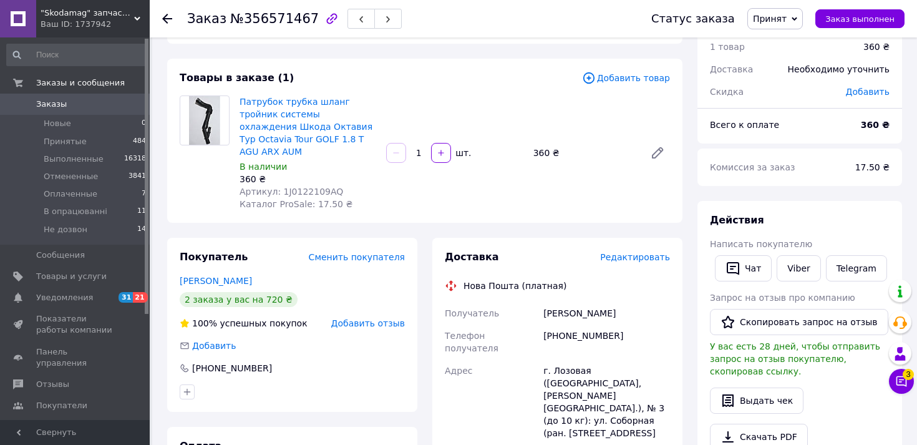
scroll to position [64, 0]
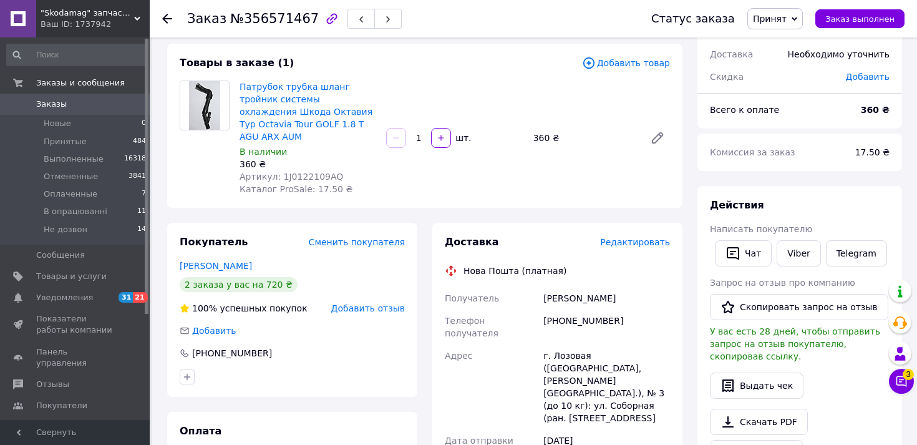
click at [291, 172] on span "Артикул: 1J0122109AQ" at bounding box center [292, 177] width 104 height 10
copy span "1J0122109AQ"
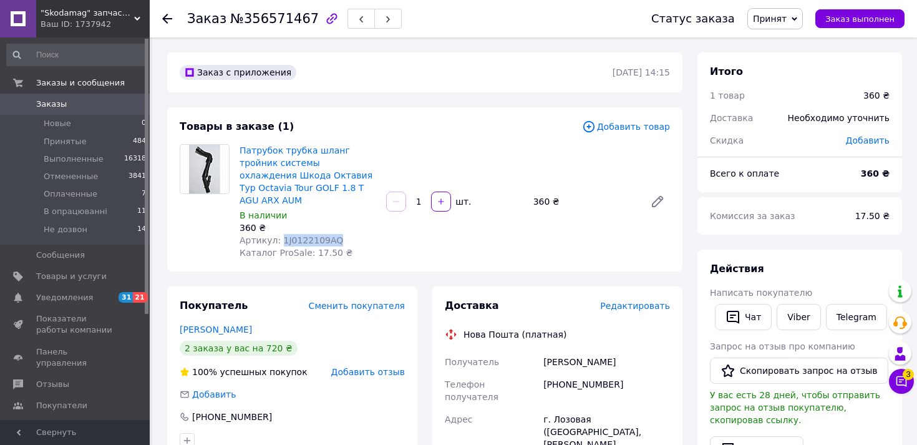
click at [79, 106] on span "Заказы" at bounding box center [75, 104] width 79 height 11
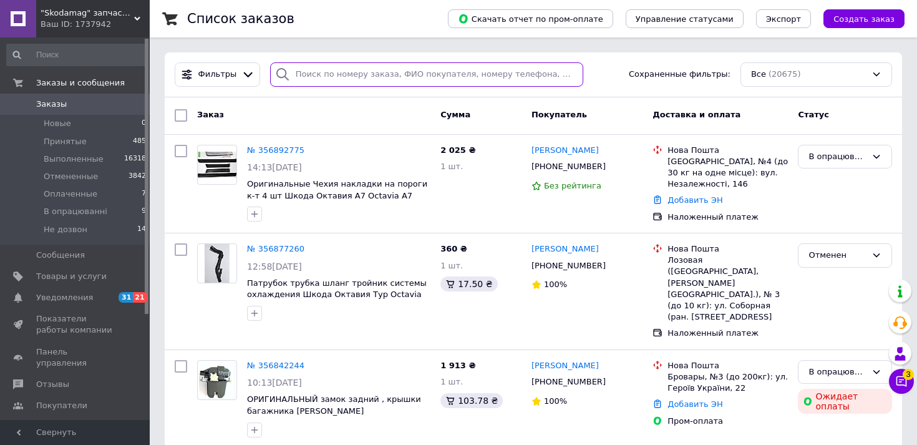
click at [446, 63] on input "search" at bounding box center [426, 74] width 313 height 24
paste input "1J0122109AQ"
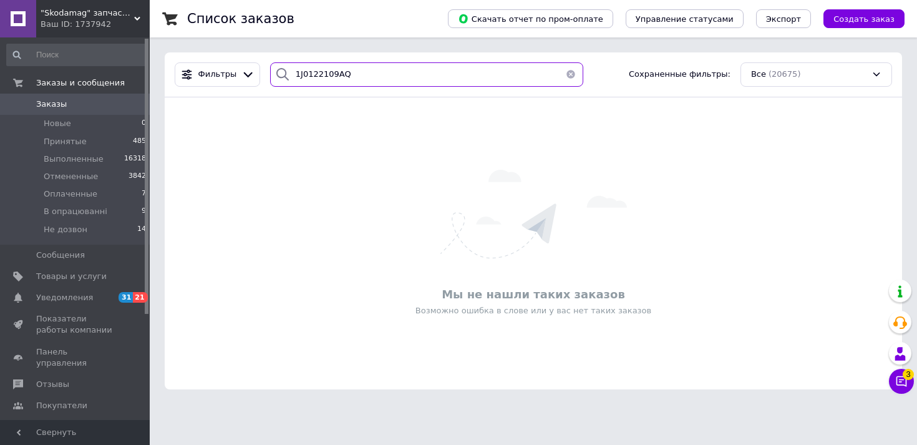
click at [303, 85] on input "1J0122109AQ" at bounding box center [426, 74] width 313 height 24
click at [315, 79] on input "1J0122109AQ" at bounding box center [426, 74] width 313 height 24
paste input "[PHONE_NUMBER]"
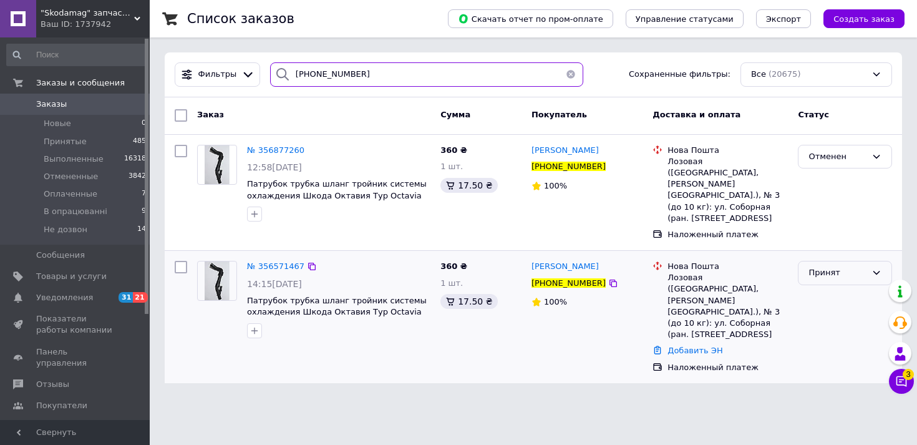
type input "[PHONE_NUMBER]"
click at [850, 261] on div "Принят" at bounding box center [845, 273] width 94 height 24
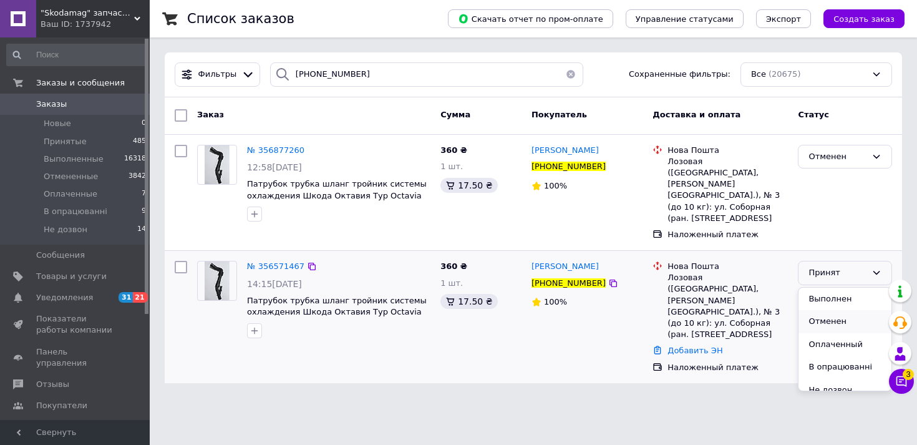
click at [822, 310] on li "Отменен" at bounding box center [845, 321] width 93 height 23
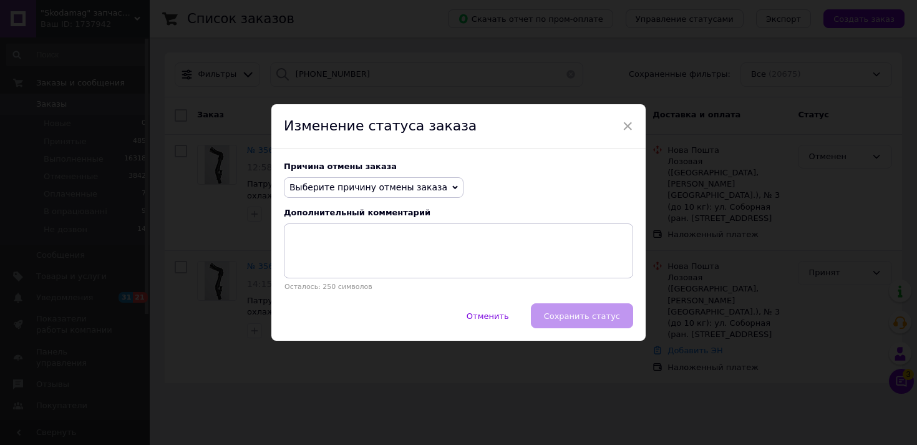
click at [393, 191] on span "Выберите причину отмены заказа" at bounding box center [369, 187] width 158 height 10
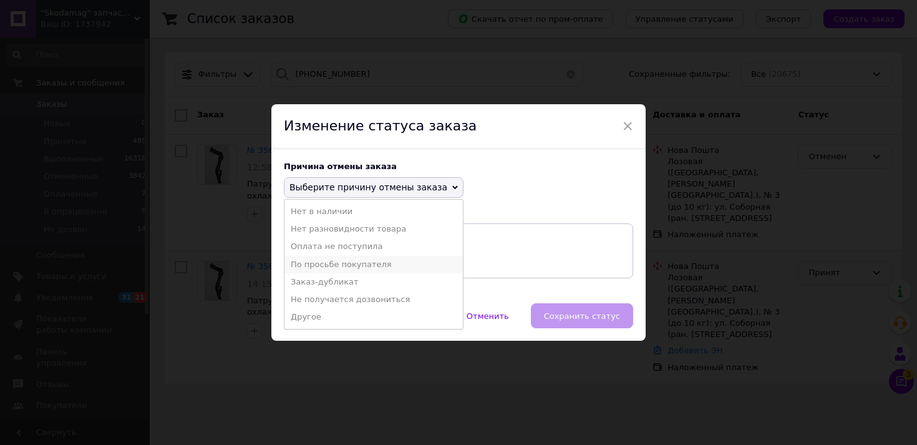
click at [356, 263] on li "По просьбе покупателя" at bounding box center [374, 264] width 178 height 17
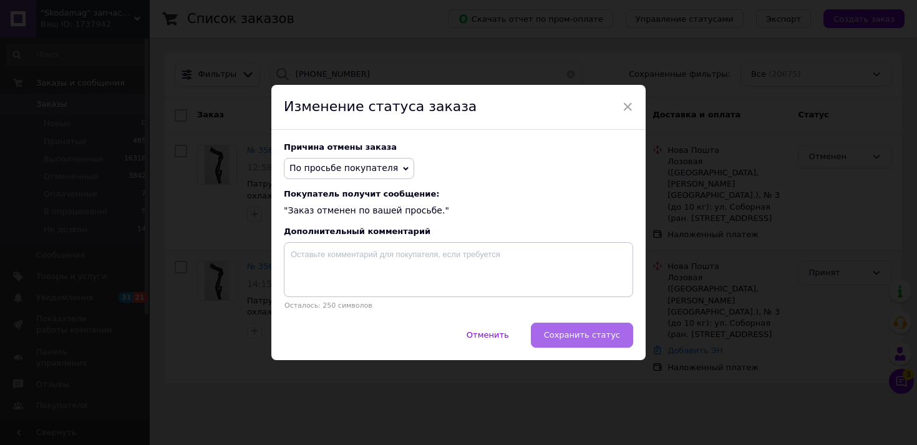
click at [558, 331] on span "Сохранить статус" at bounding box center [582, 334] width 76 height 9
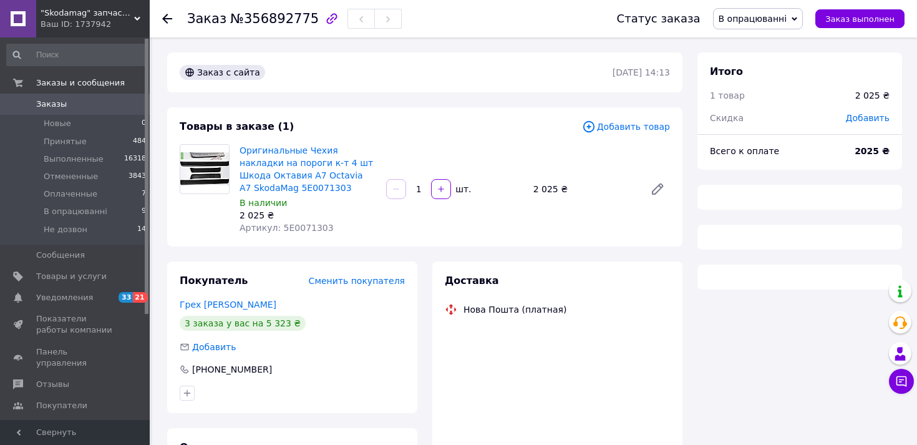
click at [312, 230] on span "Артикул: 5E0071303" at bounding box center [287, 228] width 94 height 10
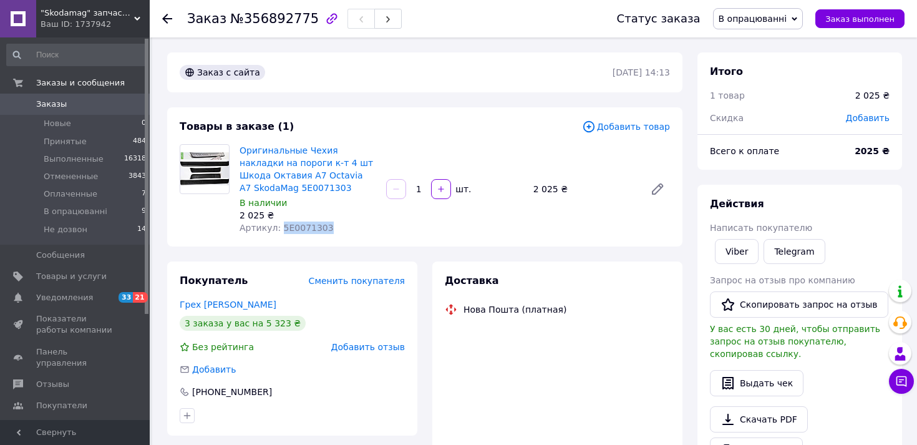
copy span "5E0071303"
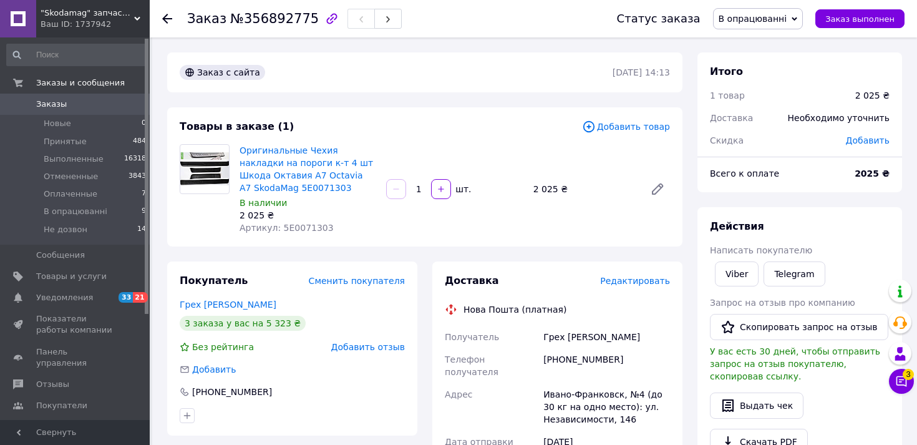
click at [583, 358] on div "+380508624956" at bounding box center [607, 365] width 132 height 35
copy div "380508624956"
click at [290, 228] on span "Артикул: 5E0071303" at bounding box center [287, 228] width 94 height 10
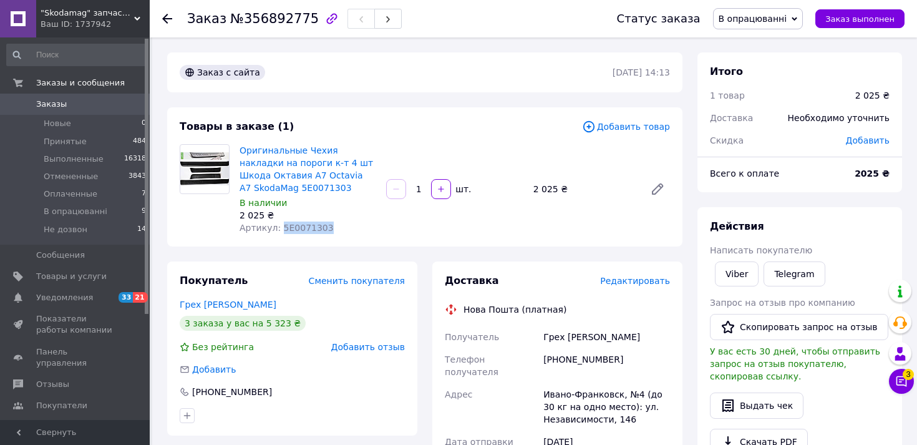
copy span "5E0071303"
click at [585, 359] on div "+380508624956" at bounding box center [607, 365] width 132 height 35
copy div "380508624956"
click at [555, 334] on div "Грех Артур" at bounding box center [607, 337] width 132 height 22
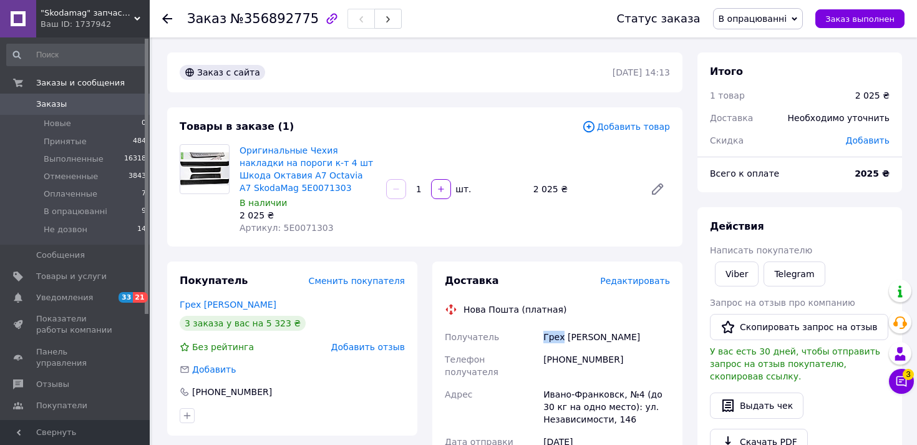
click at [555, 334] on div "Грех Артур" at bounding box center [607, 337] width 132 height 22
copy div "Грех Артур"
drag, startPoint x: 621, startPoint y: 381, endPoint x: 545, endPoint y: 381, distance: 75.5
click at [545, 383] on div "Ивано-Франковск, №4 (до 30 кг на одно место): ул. Независимости, 146" at bounding box center [607, 406] width 132 height 47
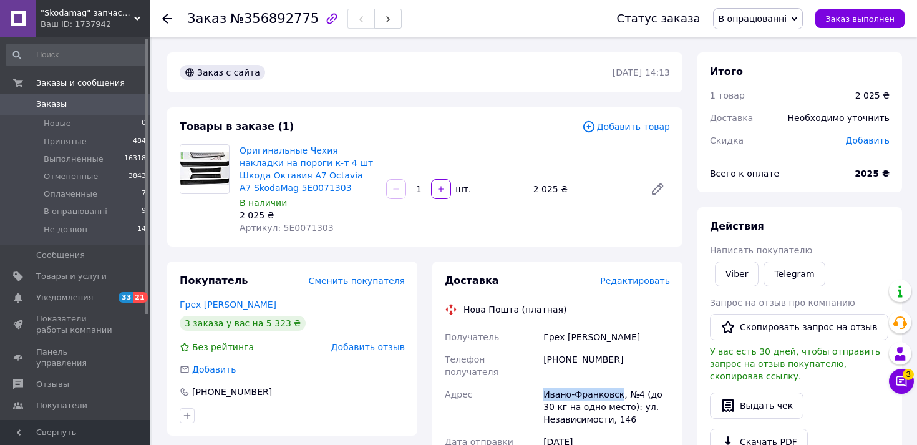
copy div "Ивано-Франковск"
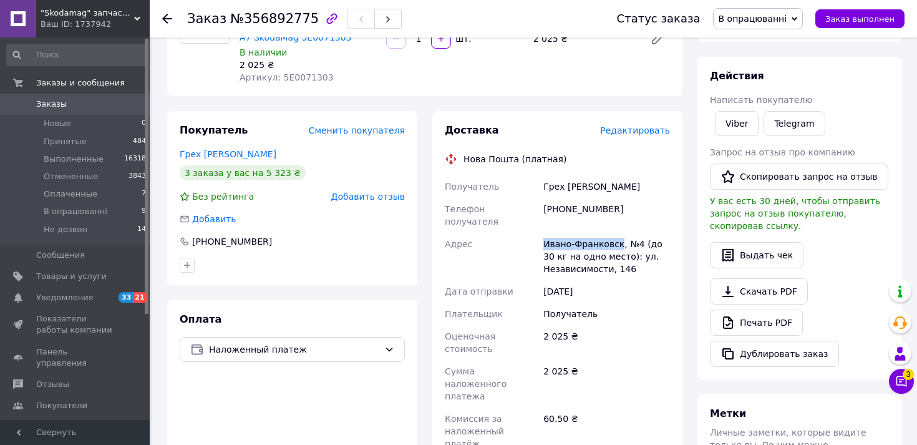
scroll to position [209, 0]
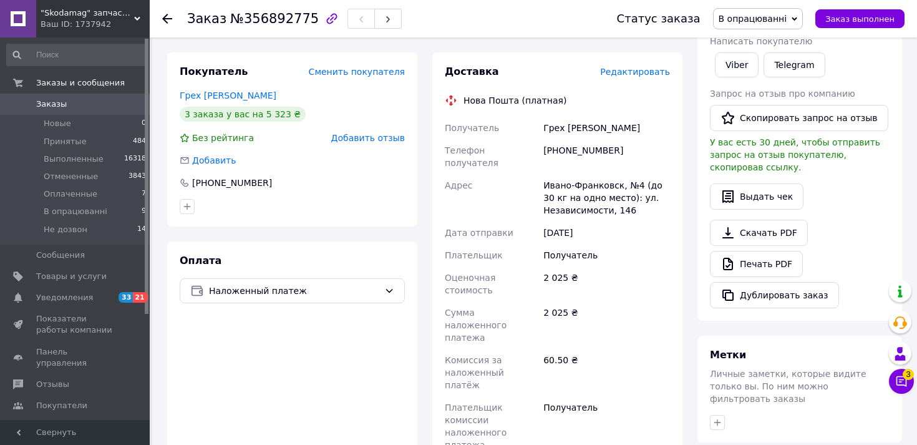
paste input "20451225197419"
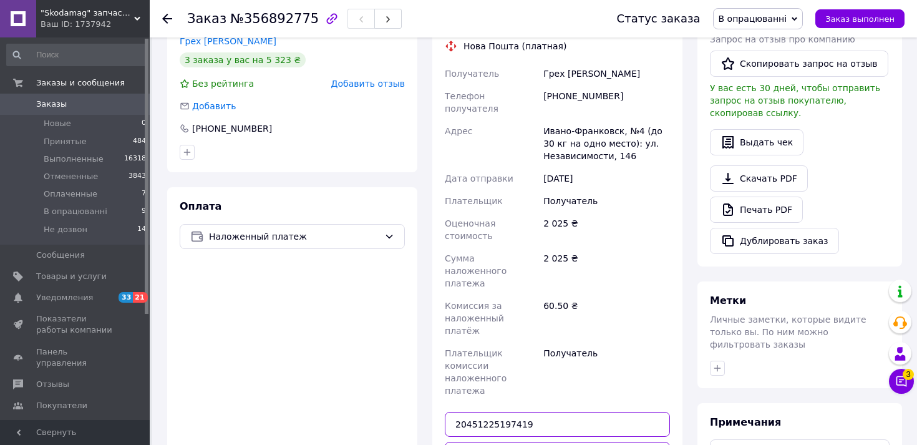
scroll to position [290, 0]
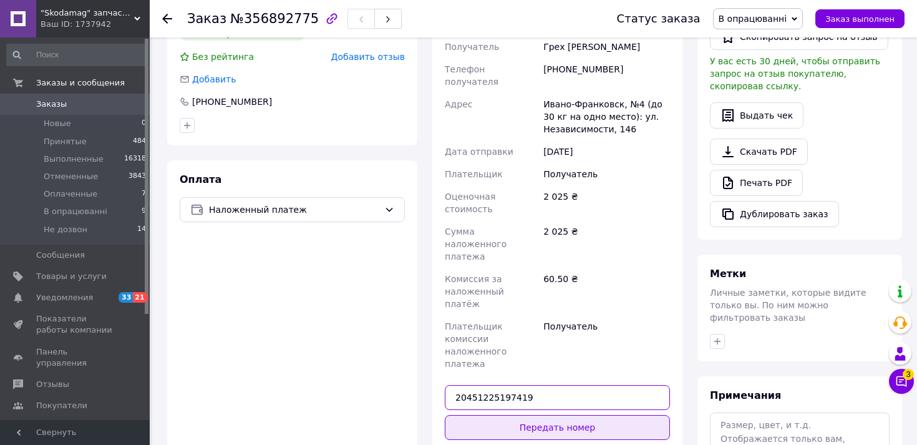
type input "20451225197419"
click at [571, 415] on button "Передать номер" at bounding box center [557, 427] width 225 height 25
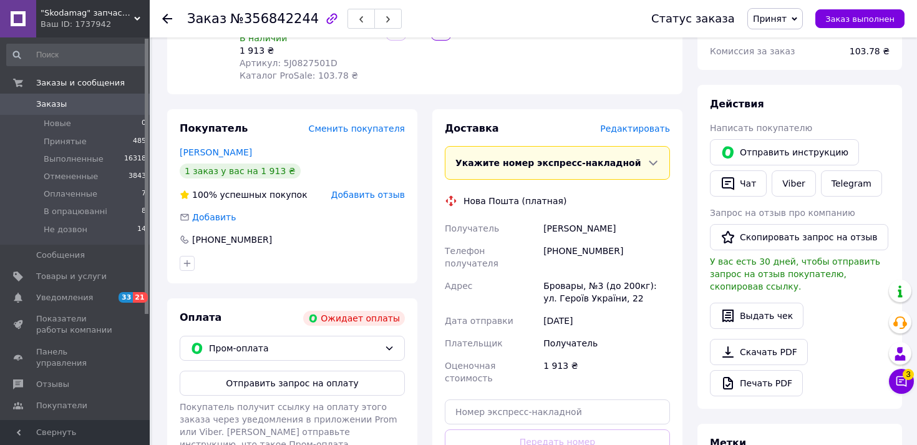
scroll to position [167, 0]
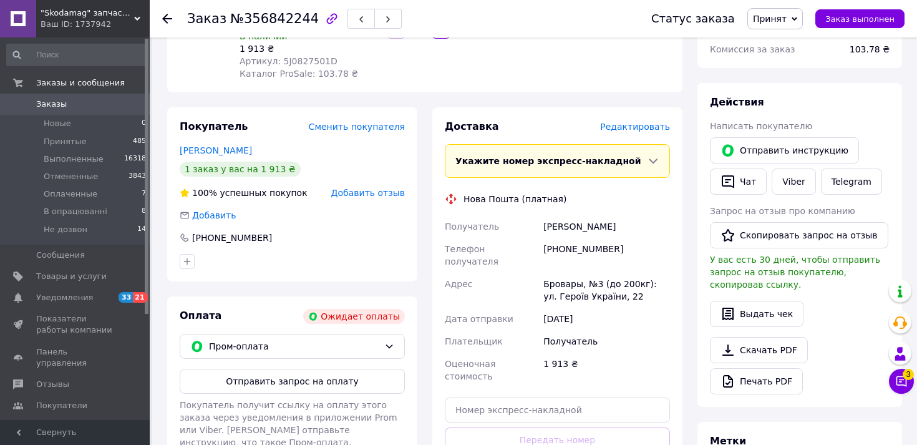
click at [568, 228] on div "[PERSON_NAME]" at bounding box center [607, 226] width 132 height 22
copy div "[PERSON_NAME]"
click at [567, 273] on div "Бровары, №3 (до 200кг): ул. Героїв України, 22" at bounding box center [607, 290] width 132 height 35
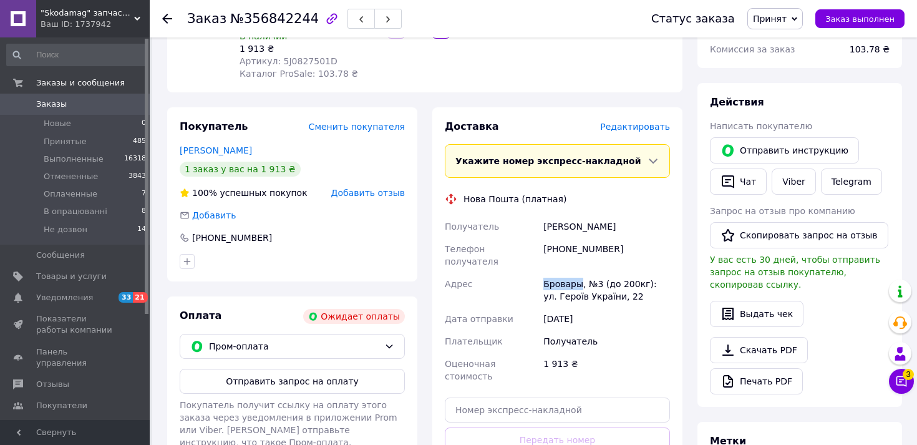
click at [567, 273] on div "Бровары, №3 (до 200кг): ул. Героїв України, 22" at bounding box center [607, 290] width 132 height 35
copy div "Бровары"
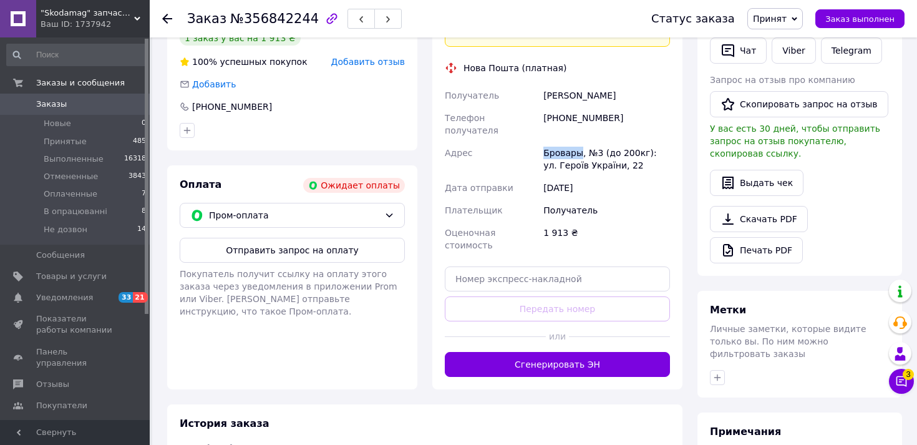
scroll to position [320, 0]
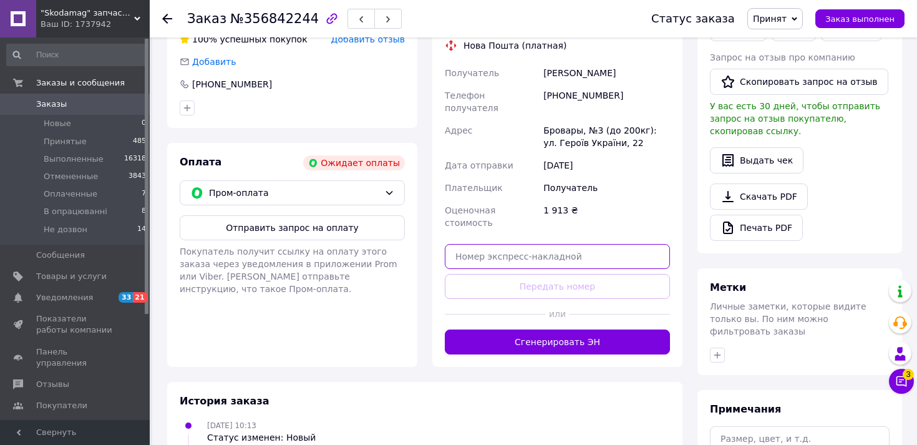
click at [585, 244] on input "text" at bounding box center [557, 256] width 225 height 25
paste input "20451225201686"
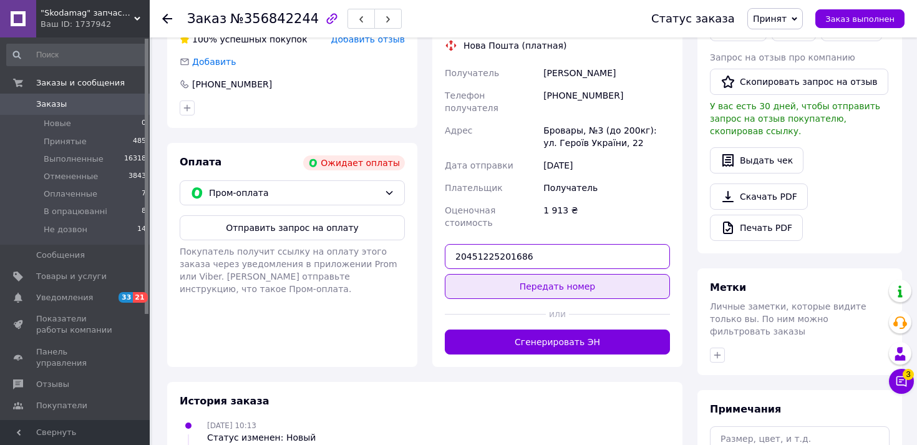
type input "20451225201686"
click at [572, 274] on button "Передать номер" at bounding box center [557, 286] width 225 height 25
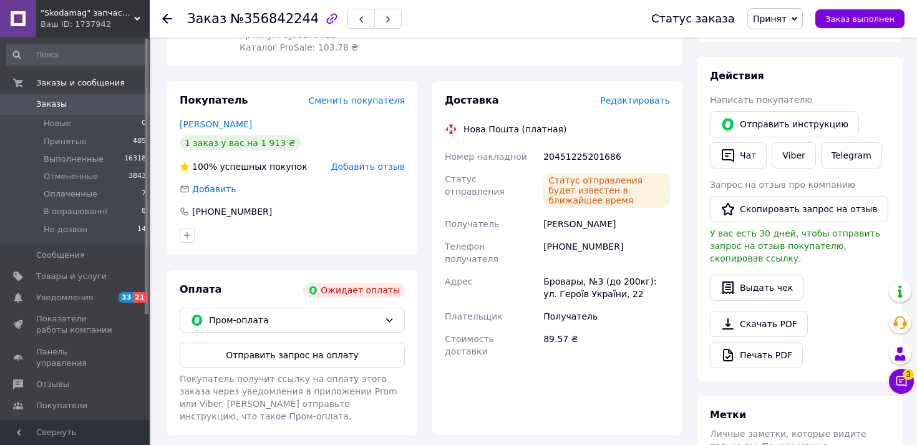
scroll to position [0, 0]
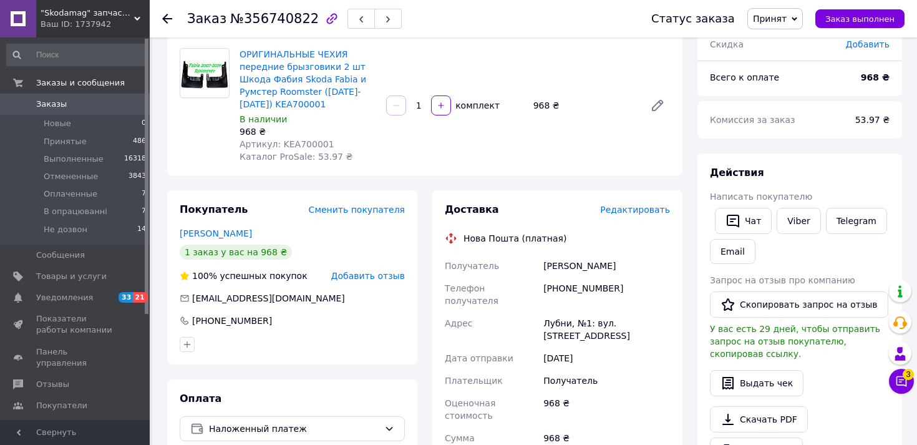
scroll to position [98, 0]
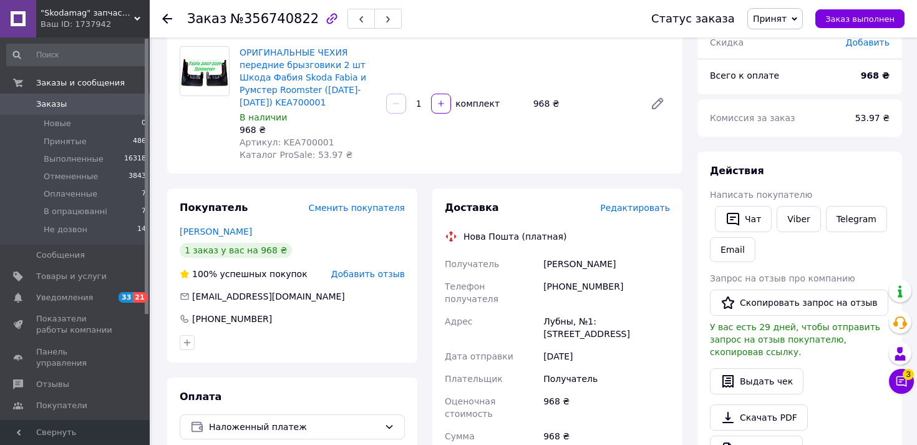
click at [569, 283] on div "[PHONE_NUMBER]" at bounding box center [607, 292] width 132 height 35
copy div "380992669500"
click at [295, 142] on span "Артикул: KEA700001" at bounding box center [287, 142] width 95 height 10
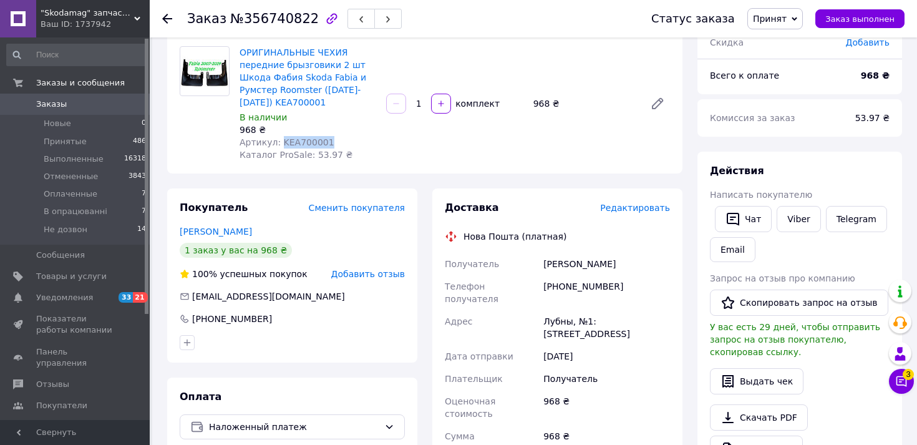
copy span "KEA700001"
click at [584, 285] on div "[PHONE_NUMBER]" at bounding box center [607, 292] width 132 height 35
copy div "380992669500"
click at [557, 261] on div "[PERSON_NAME]" at bounding box center [607, 264] width 132 height 22
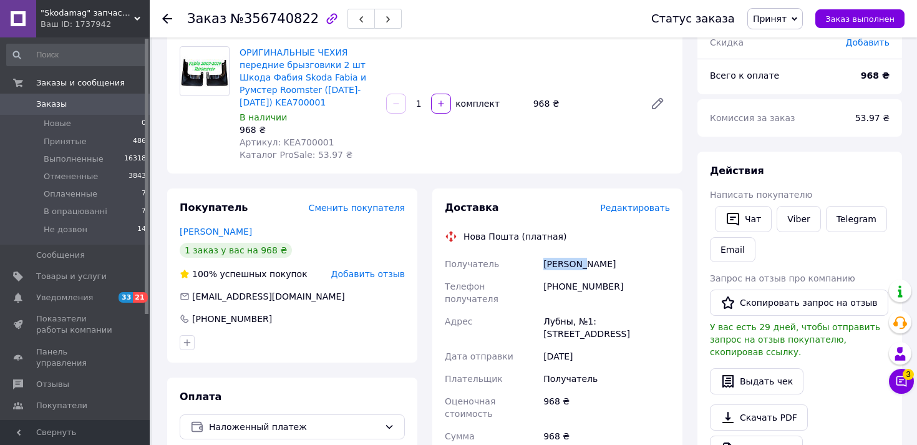
click at [557, 261] on div "[PERSON_NAME]" at bounding box center [607, 264] width 132 height 22
copy div "[PERSON_NAME]"
click at [558, 310] on div "Лубны, №1: [STREET_ADDRESS]" at bounding box center [607, 327] width 132 height 35
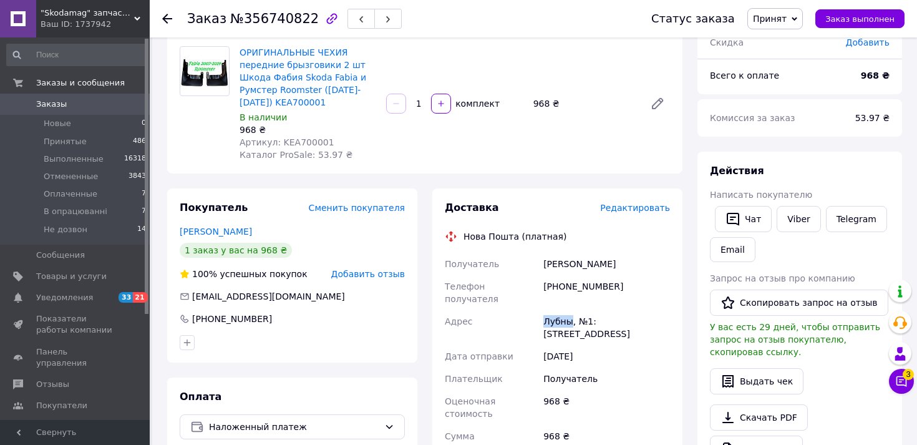
copy div "Лубны"
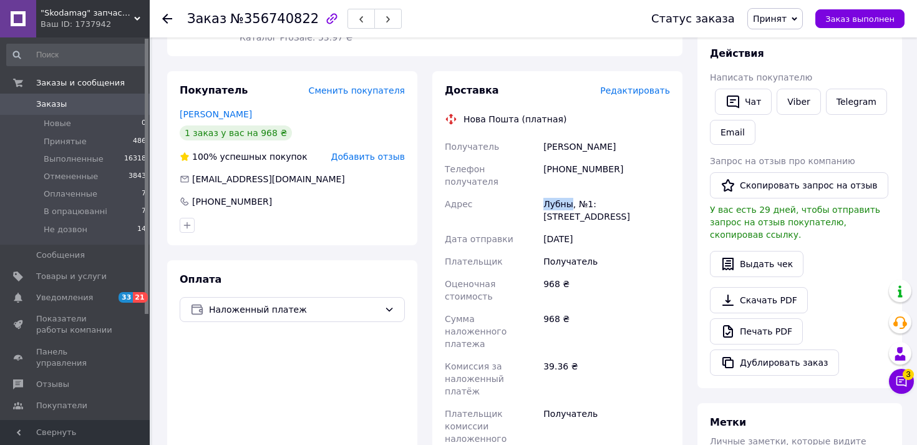
scroll to position [310, 0]
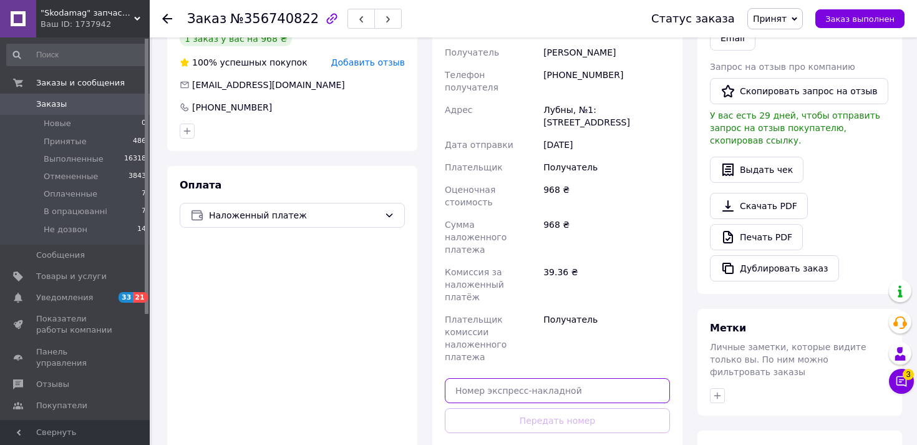
click at [566, 378] on input "text" at bounding box center [557, 390] width 225 height 25
paste input "20451225205594"
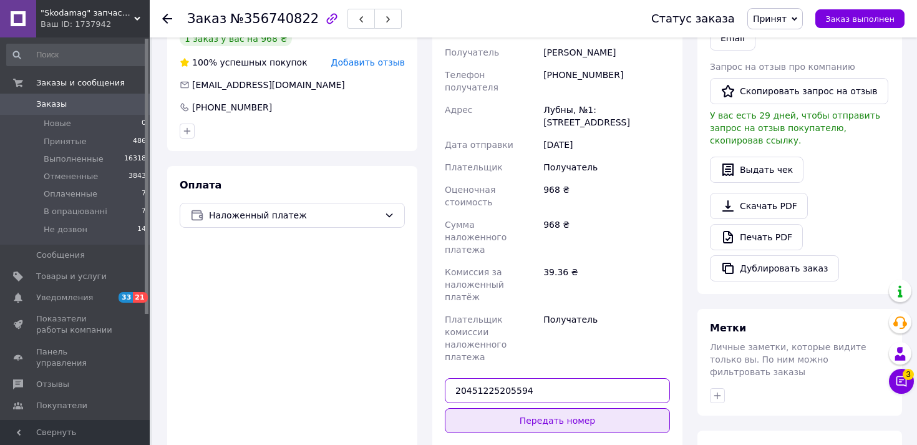
type input "20451225205594"
click at [562, 408] on button "Передать номер" at bounding box center [557, 420] width 225 height 25
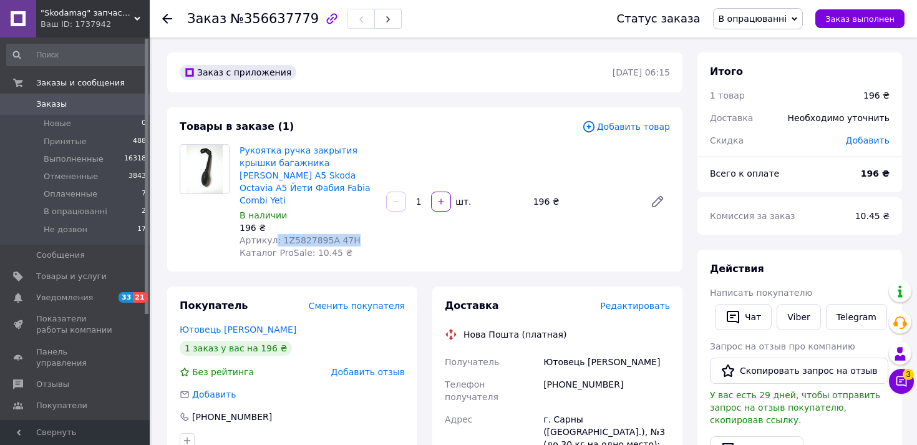
drag, startPoint x: 349, startPoint y: 225, endPoint x: 275, endPoint y: 228, distance: 74.9
click at [275, 235] on span "Артикул: 1Z5827895A 47H" at bounding box center [300, 240] width 121 height 10
copy span ": 1Z5827895A 47H"
click at [554, 373] on div "+380978330925" at bounding box center [607, 390] width 132 height 35
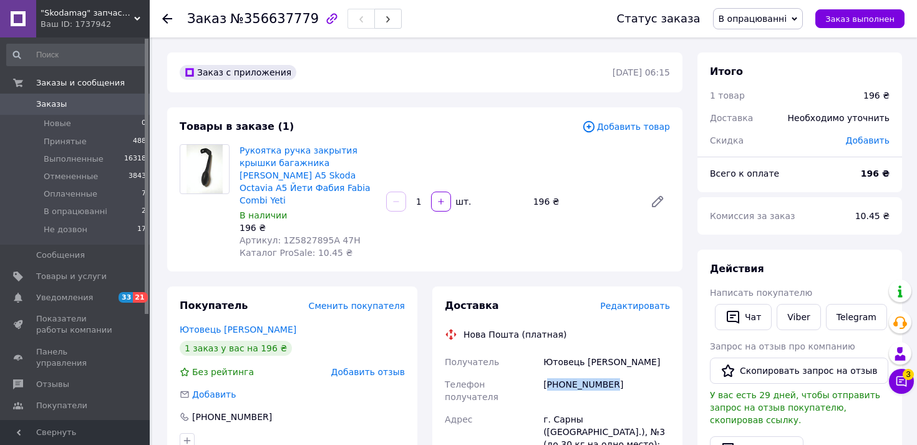
copy div "380978330925"
drag, startPoint x: 351, startPoint y: 228, endPoint x: 277, endPoint y: 230, distance: 73.7
click at [277, 234] on div "Артикул: 1Z5827895A 47H" at bounding box center [308, 240] width 137 height 12
copy span "1Z5827895A 47H"
click at [571, 374] on div "+380978330925" at bounding box center [607, 390] width 132 height 35
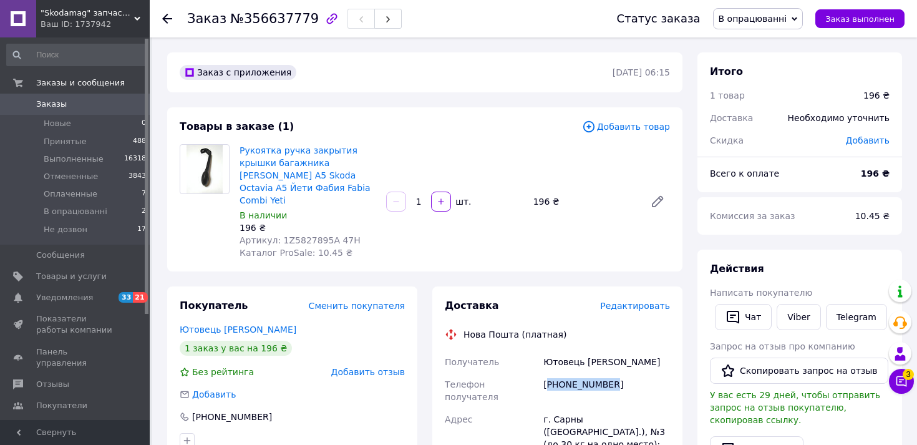
click at [571, 374] on div "+380978330925" at bounding box center [607, 390] width 132 height 35
copy div "380978330925"
click at [566, 351] on div "Ютовець Максим" at bounding box center [607, 362] width 132 height 22
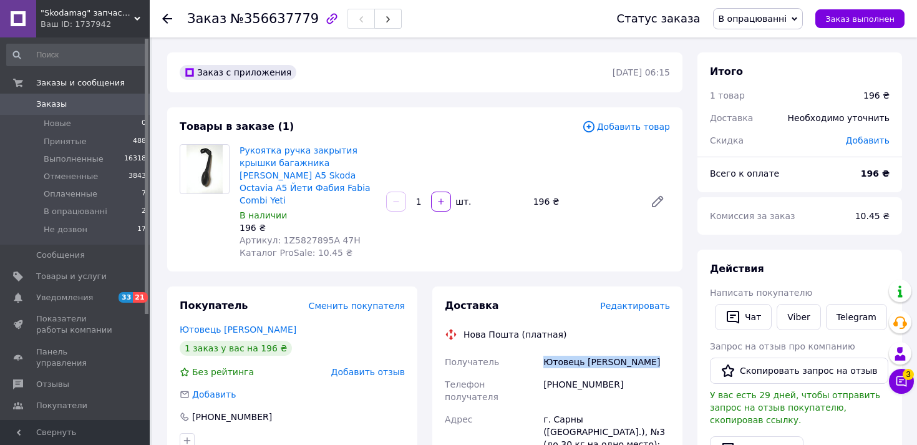
copy div "Ютовець Максим"
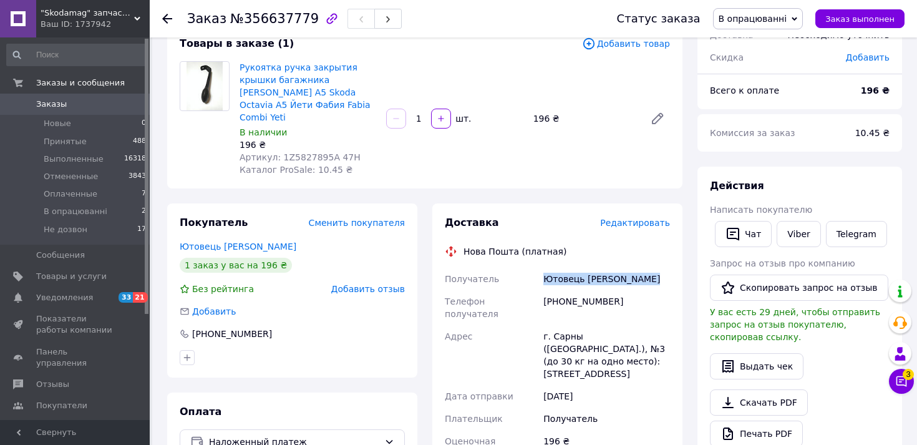
scroll to position [105, 0]
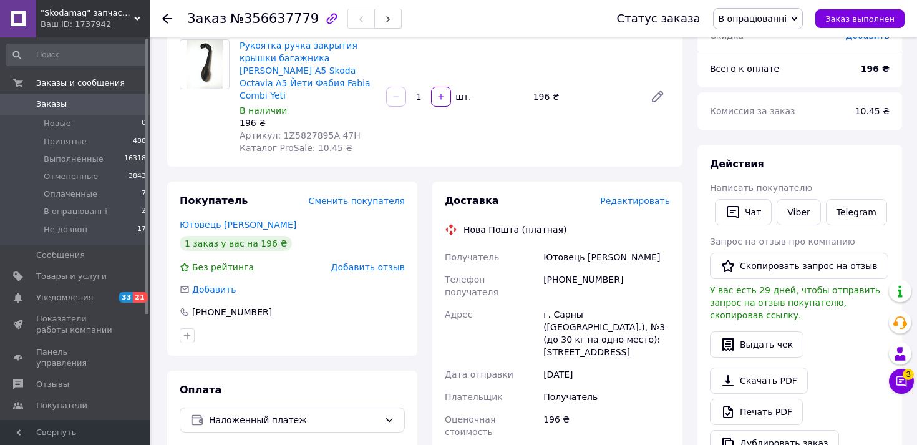
click at [570, 303] on div "г. Сарны (Ровенская обл.), №3 (до 30 кг на одно место): ул. Европейская, 21А" at bounding box center [607, 333] width 132 height 60
copy div "Сарны"
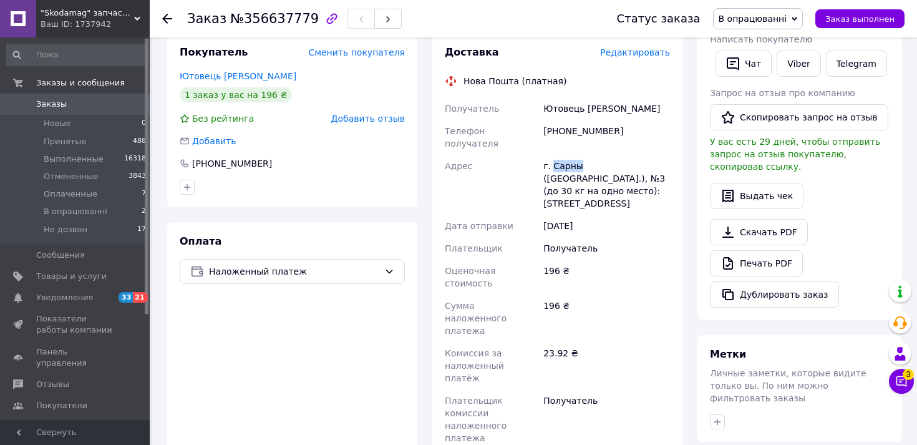
scroll to position [298, 0]
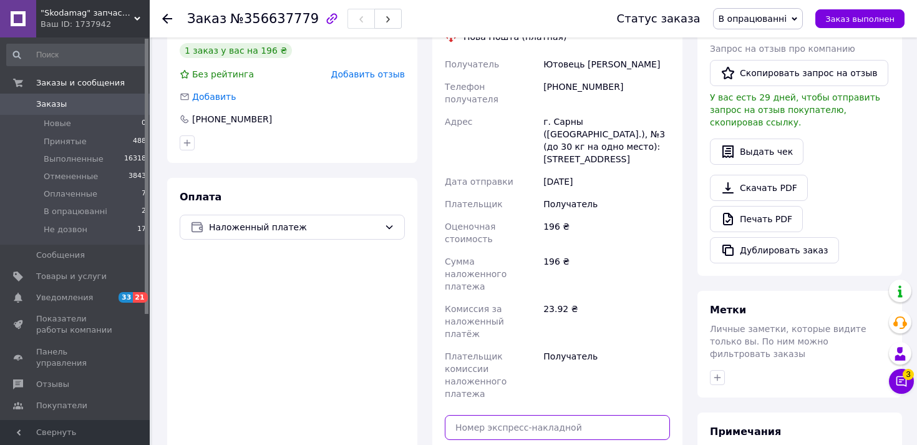
click at [529, 415] on input "text" at bounding box center [557, 427] width 225 height 25
paste input "20451225319658"
type input "20451225319658"
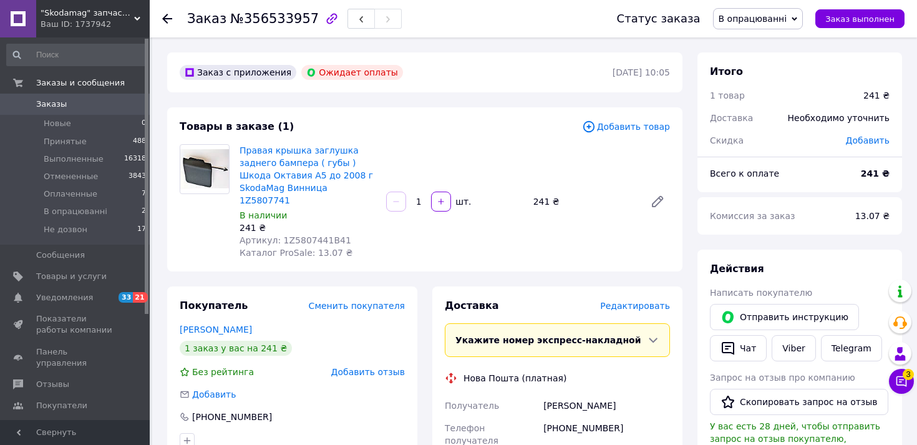
click at [316, 235] on span "Артикул: 1Z5807441B41" at bounding box center [296, 240] width 112 height 10
copy span "1Z5807441B41"
click at [314, 235] on span "Артикул: 1Z5807441B41" at bounding box center [296, 240] width 112 height 10
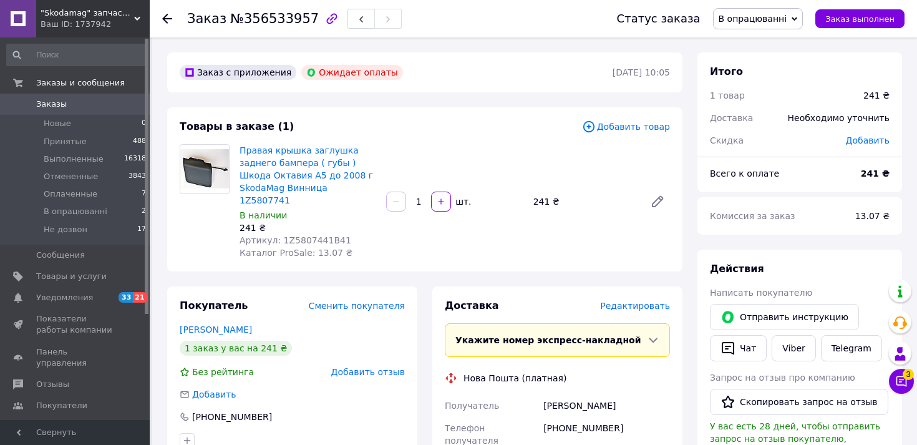
click at [560, 417] on div "[PHONE_NUMBER]" at bounding box center [607, 434] width 132 height 35
copy div "380985448814"
click at [325, 235] on span "Артикул: 1Z5807441B41" at bounding box center [296, 240] width 112 height 10
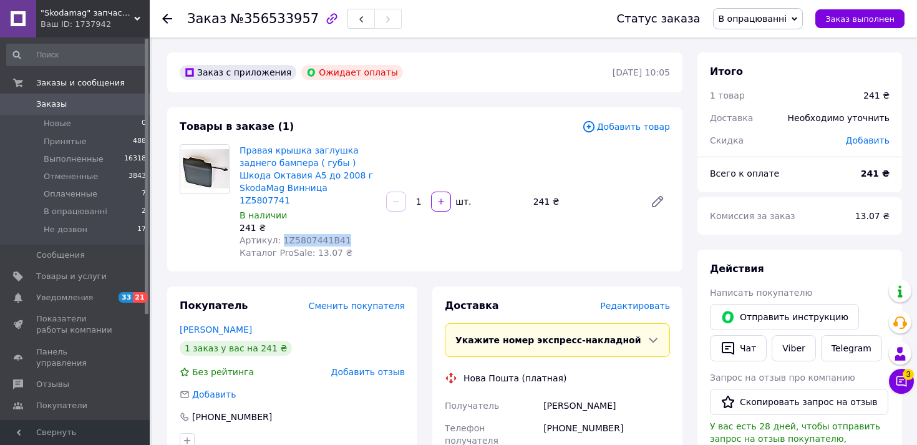
copy span "1Z5807441B41"
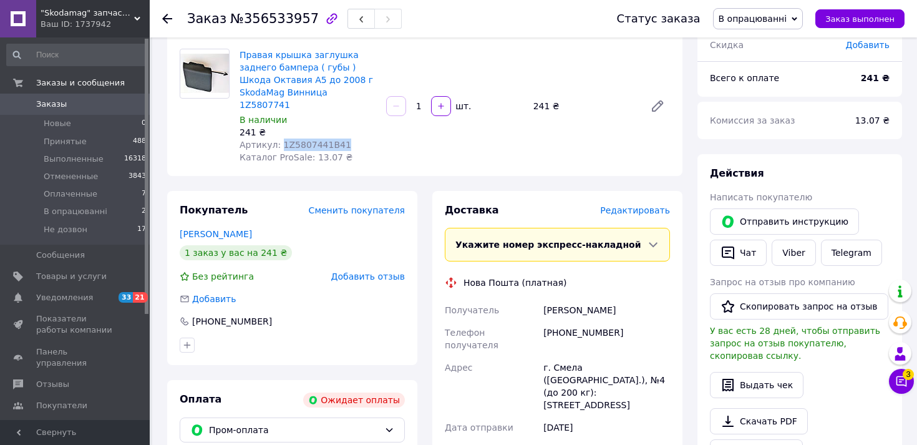
scroll to position [116, 0]
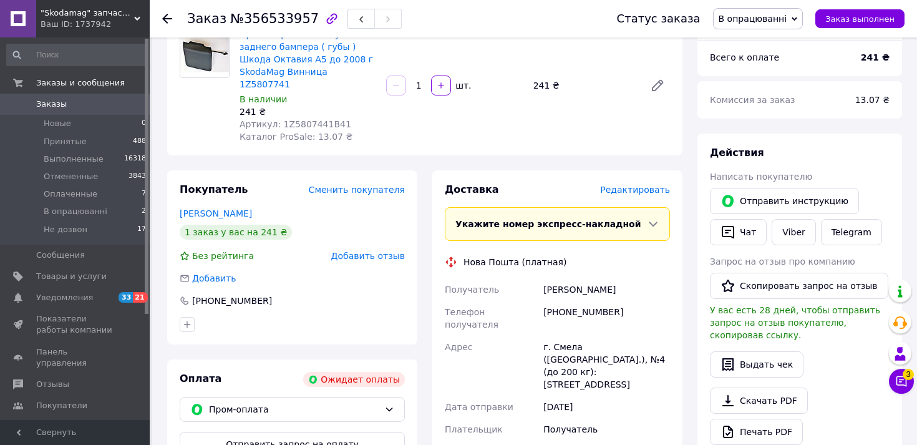
click at [566, 301] on div "[PHONE_NUMBER]" at bounding box center [607, 318] width 132 height 35
copy div "380985448814"
click at [567, 280] on div "Заріцький Петя" at bounding box center [607, 289] width 132 height 22
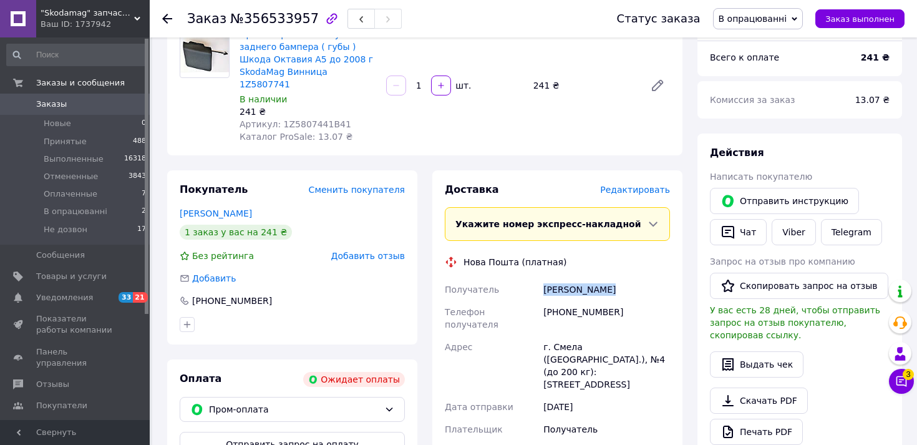
click at [567, 280] on div "Заріцький Петя" at bounding box center [607, 289] width 132 height 22
copy div "Заріцький Петя"
click at [565, 336] on div "г. Смела ([GEOGRAPHIC_DATA].), №4 (до 200 кг): ул. [STREET_ADDRESS]" at bounding box center [607, 366] width 132 height 60
copy div "Смела"
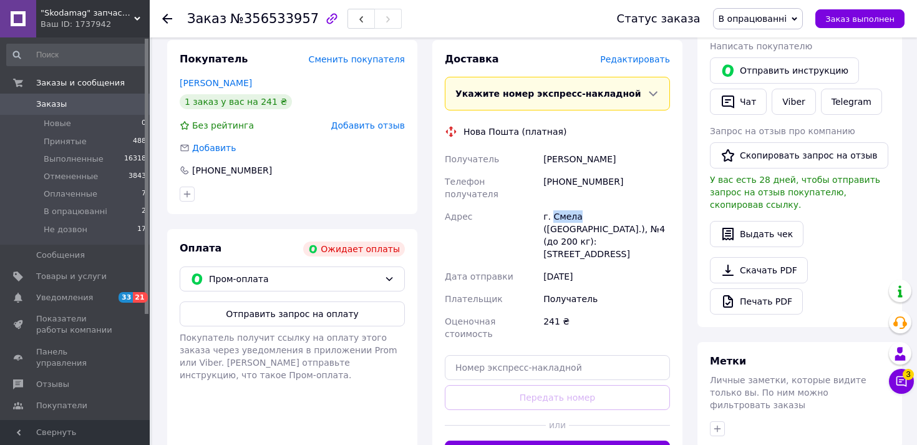
scroll to position [281, 0]
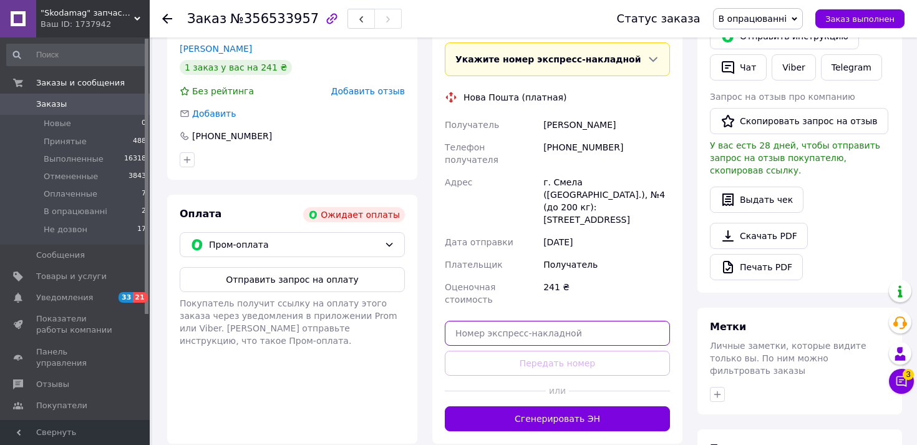
click at [567, 321] on input "text" at bounding box center [557, 333] width 225 height 25
paste input "20451225318318"
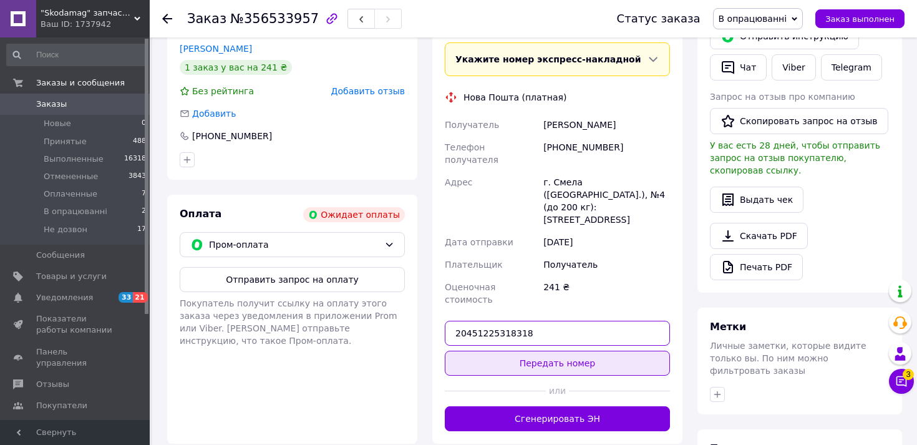
type input "20451225318318"
click at [555, 351] on button "Передать номер" at bounding box center [557, 363] width 225 height 25
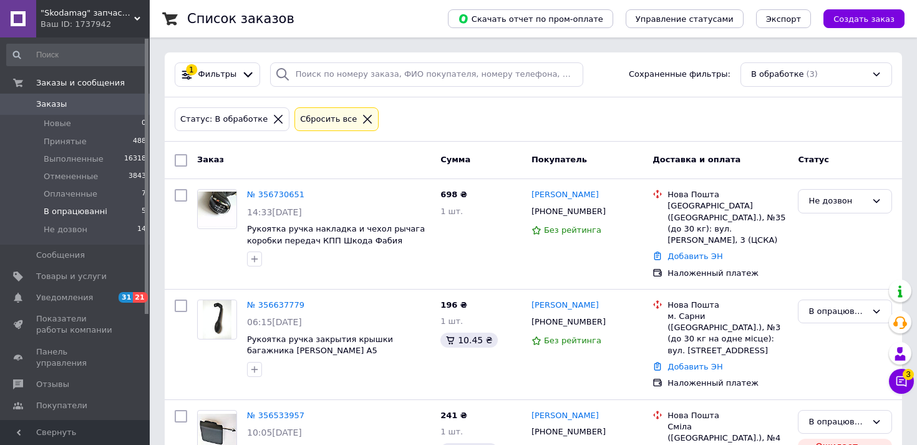
scroll to position [46, 0]
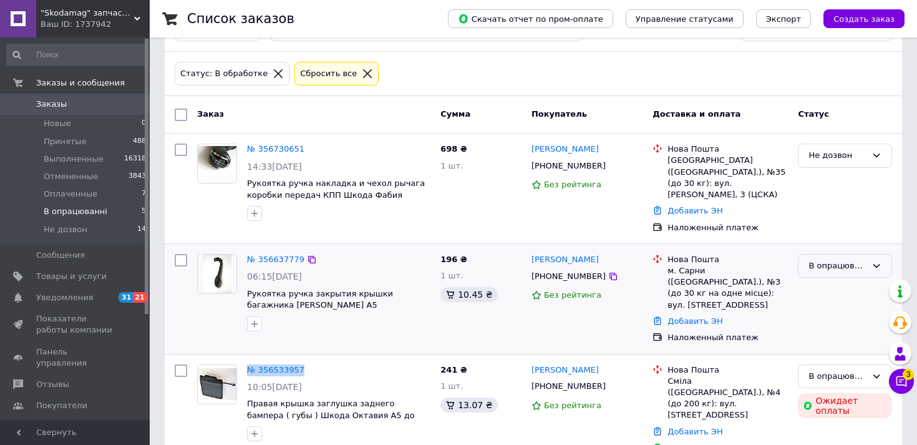
click at [833, 260] on div "В опрацюванні" at bounding box center [838, 266] width 58 height 13
click at [832, 285] on li "Принят" at bounding box center [845, 291] width 93 height 23
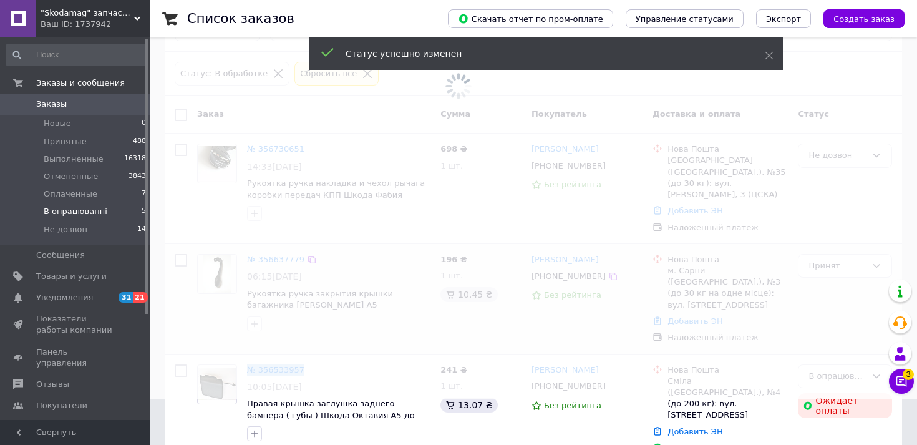
scroll to position [21, 0]
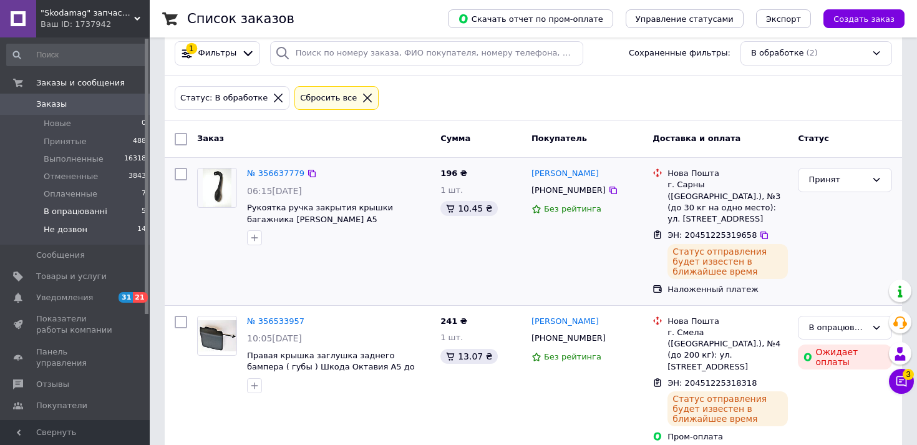
click at [78, 230] on span "Не дозвон" at bounding box center [66, 229] width 44 height 11
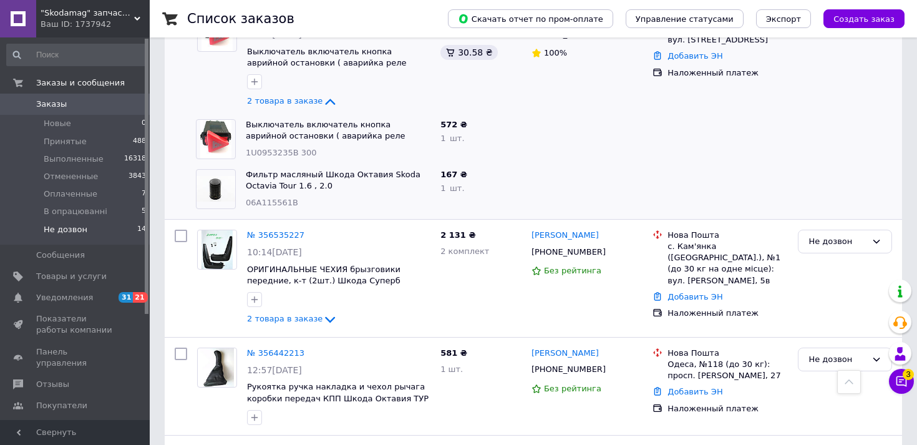
scroll to position [303, 0]
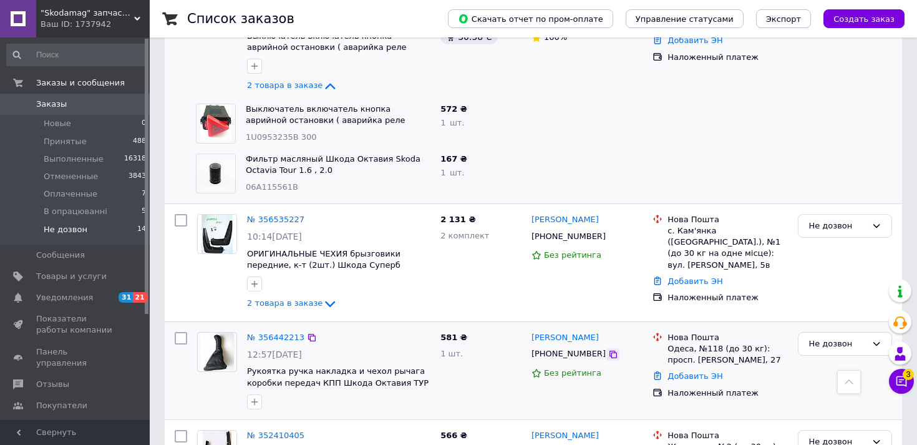
click at [610, 351] on icon at bounding box center [613, 354] width 7 height 7
click at [265, 333] on link "№ 356442213" at bounding box center [275, 337] width 57 height 9
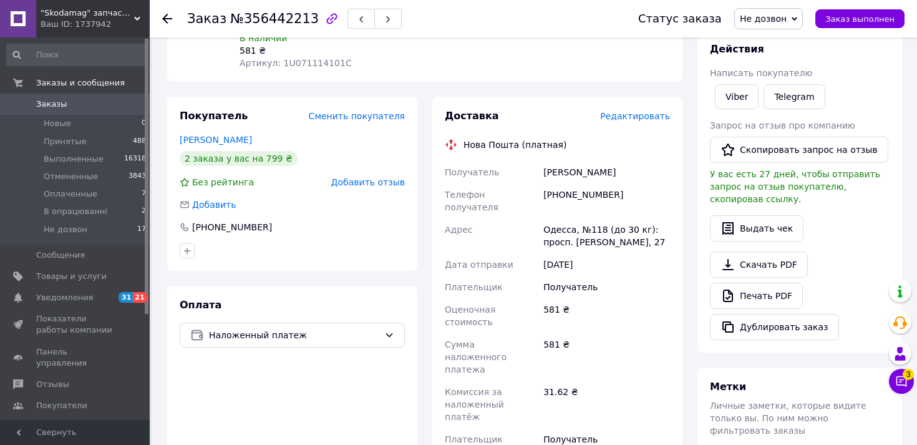
scroll to position [176, 0]
click at [55, 107] on span "Заказы" at bounding box center [51, 104] width 31 height 11
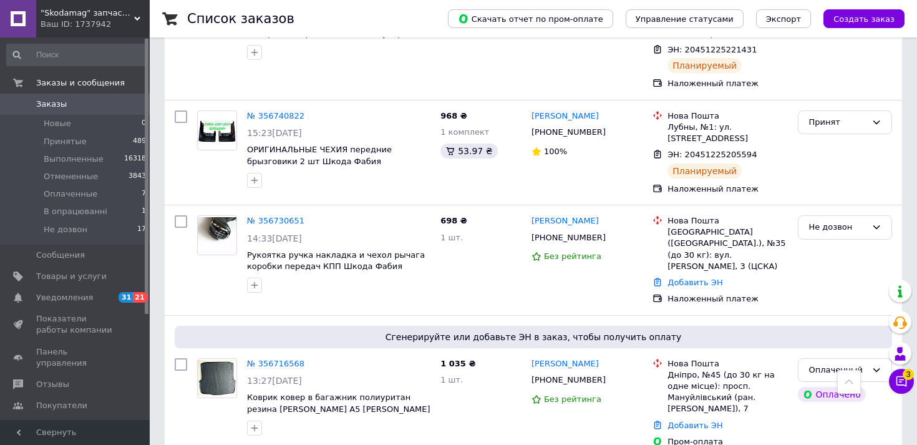
scroll to position [507, 0]
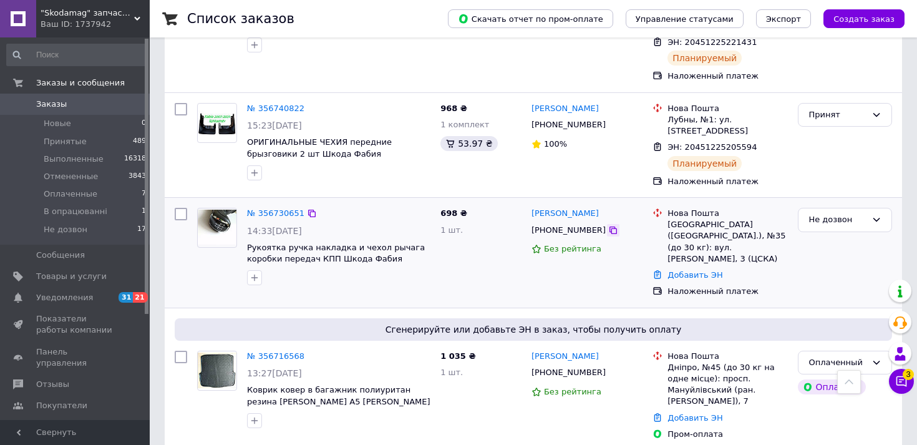
click at [610, 227] on icon at bounding box center [613, 230] width 7 height 7
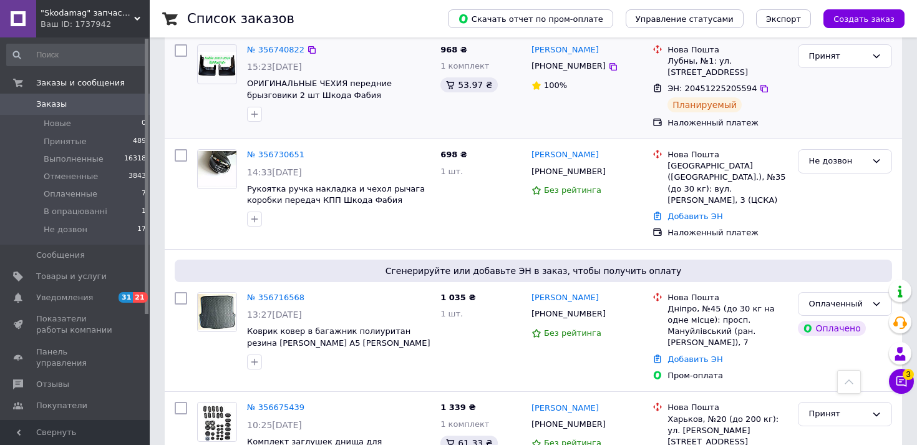
scroll to position [597, 0]
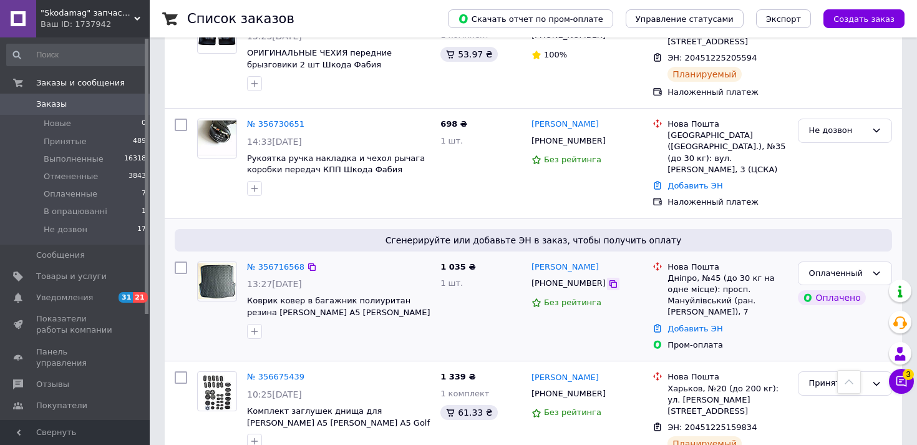
click at [608, 279] on icon at bounding box center [613, 284] width 10 height 10
click at [77, 110] on span "Заказы" at bounding box center [75, 104] width 79 height 11
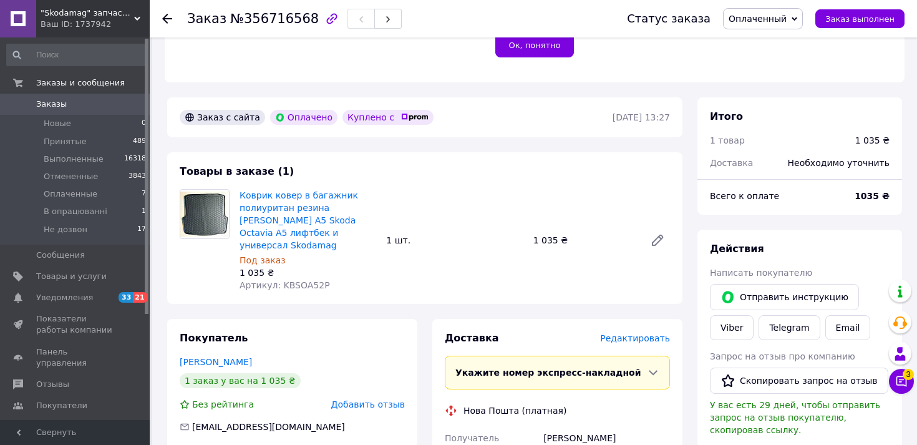
scroll to position [308, 0]
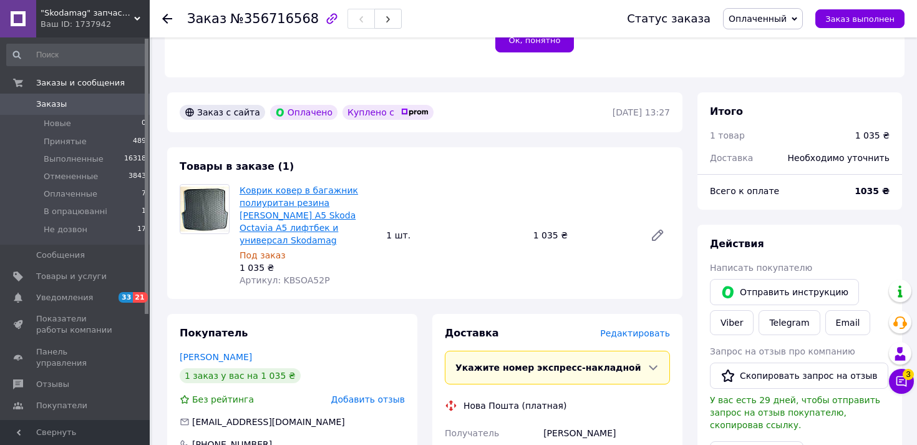
click at [323, 212] on link "Коврик ковер в багажник полиуритан резина [PERSON_NAME] А5 Skoda Octavia A5 лиф…" at bounding box center [299, 215] width 119 height 60
click at [778, 20] on span "Оплаченный" at bounding box center [758, 19] width 58 height 10
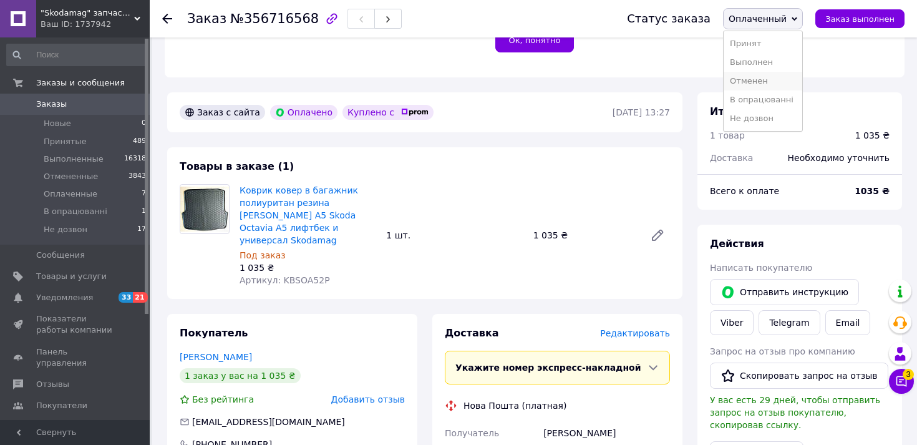
click at [763, 80] on li "Отменен" at bounding box center [763, 81] width 79 height 19
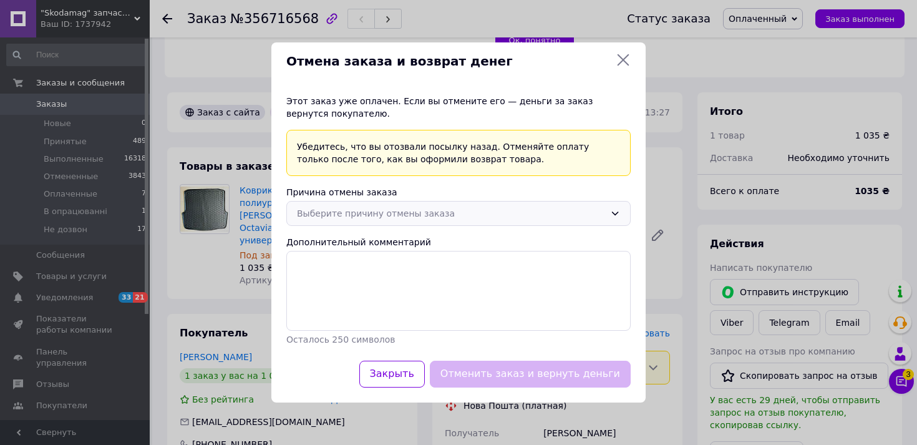
click at [498, 224] on div "Выберите причину отмены заказа" at bounding box center [458, 213] width 344 height 25
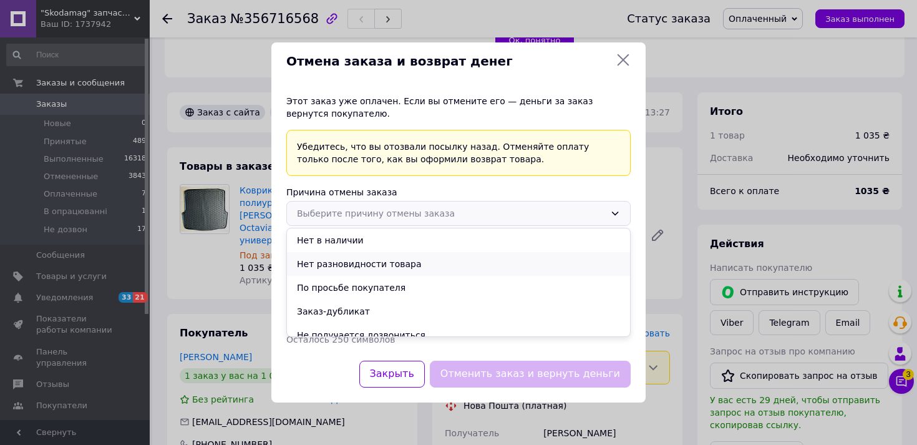
click at [414, 258] on li "Нет разновидности товара" at bounding box center [458, 264] width 343 height 24
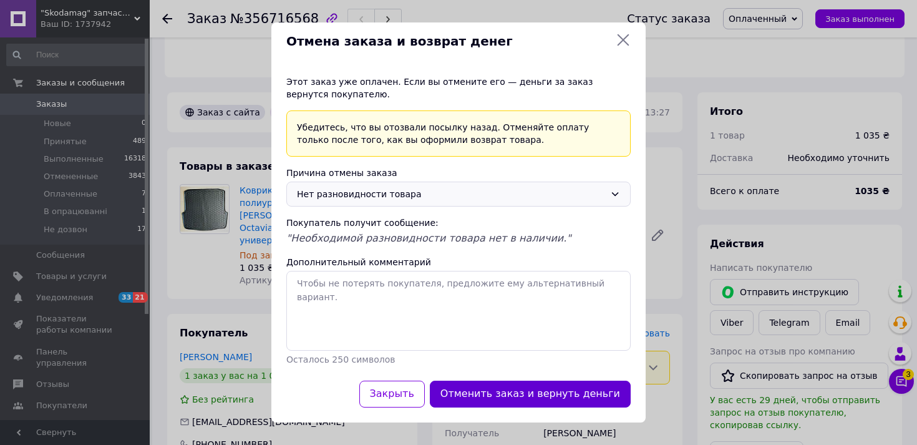
click at [497, 383] on button "Отменить заказ и вернуть деньги" at bounding box center [530, 394] width 201 height 27
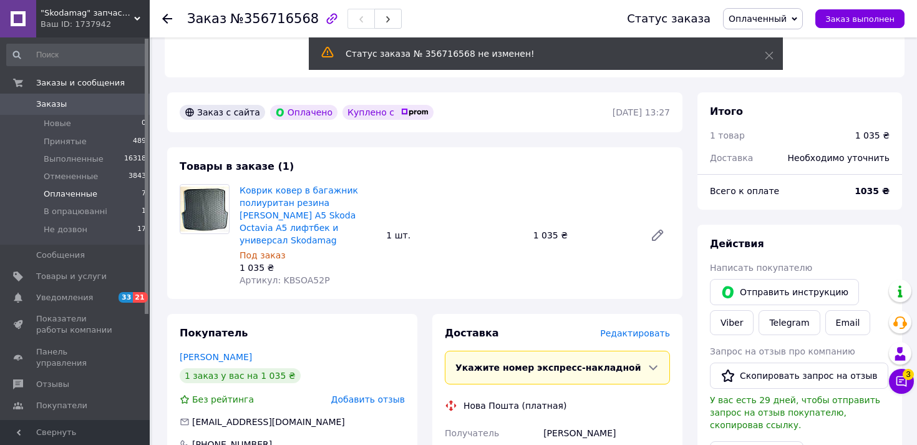
click at [67, 196] on span "Оплаченные" at bounding box center [71, 193] width 54 height 11
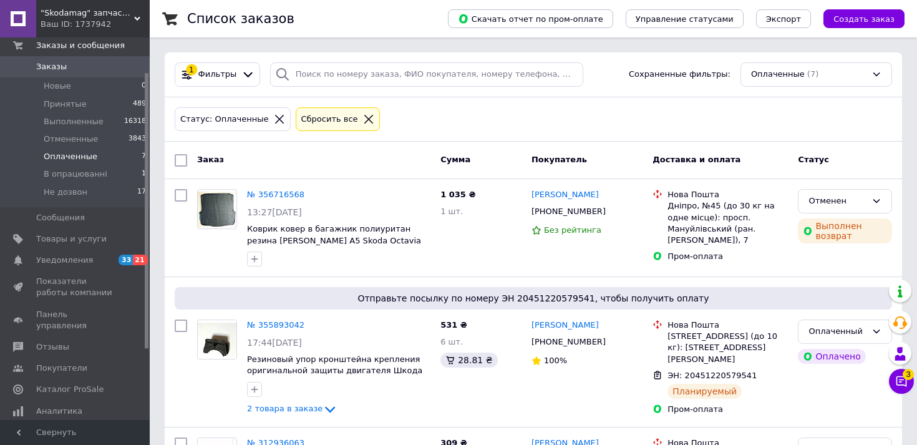
scroll to position [62, 0]
